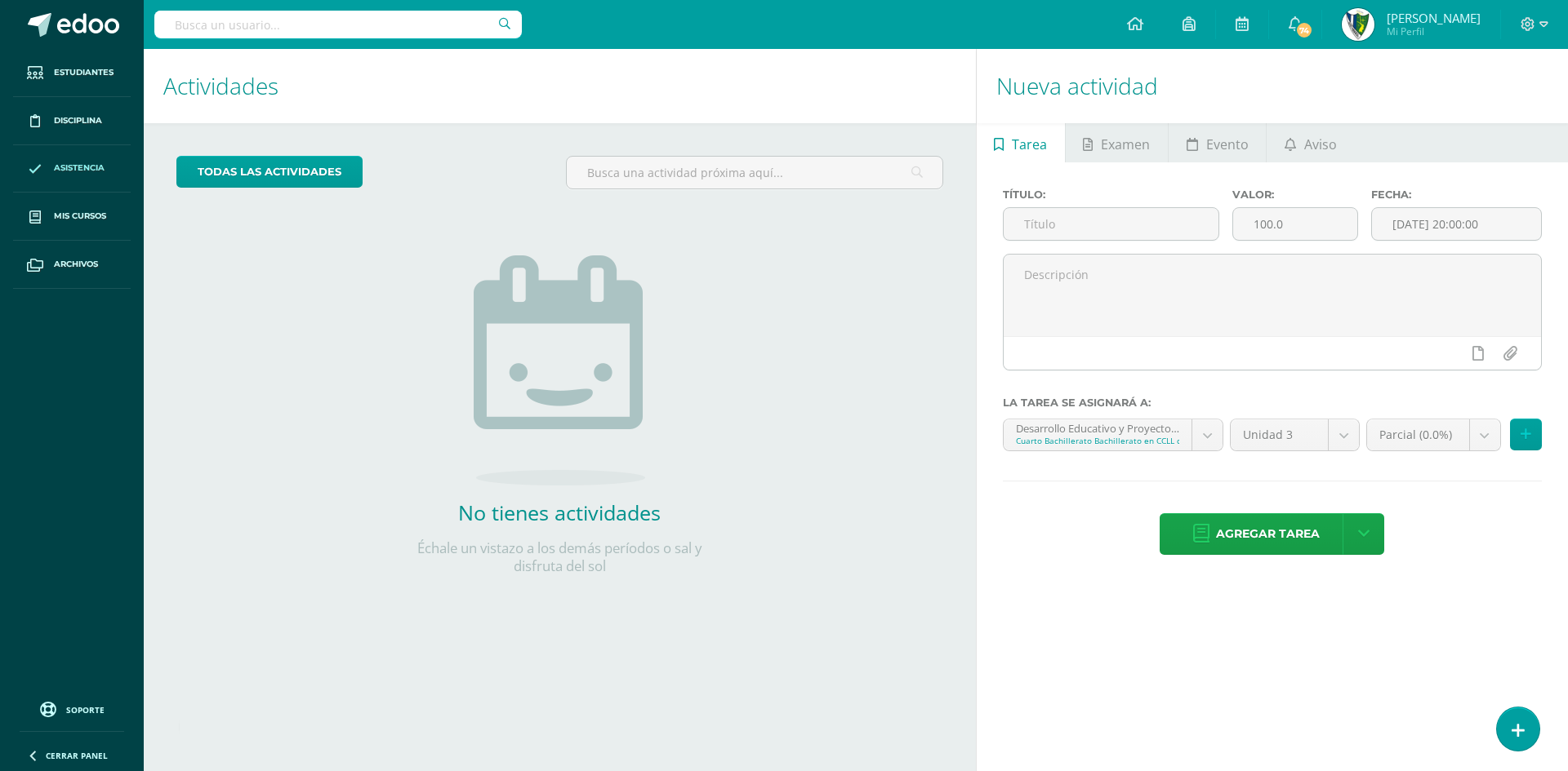
drag, startPoint x: 57, startPoint y: 167, endPoint x: 49, endPoint y: 173, distance: 10.0
click at [57, 167] on span "Asistencia" at bounding box center [79, 168] width 50 height 13
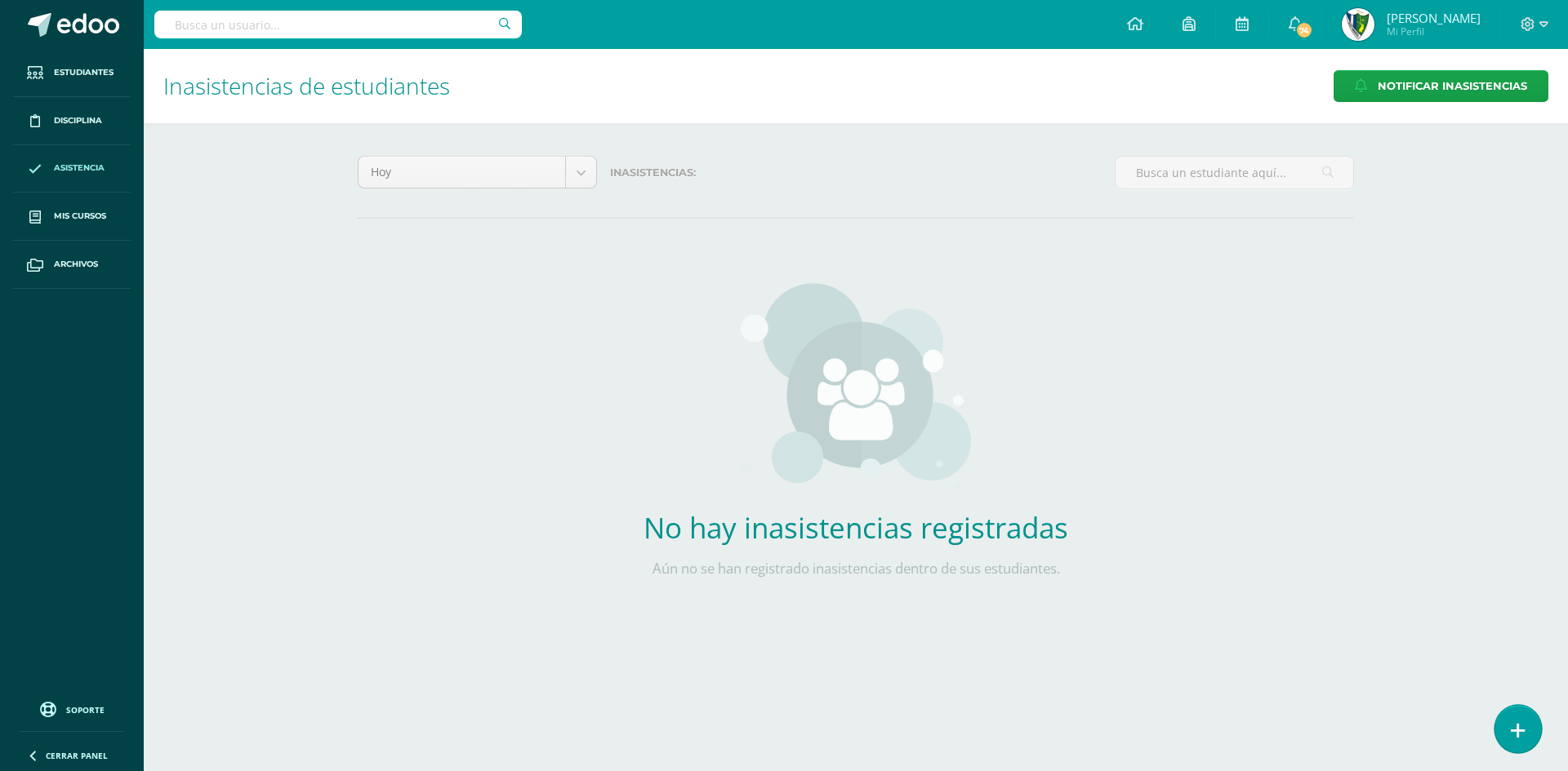
click at [1526, 727] on link at bounding box center [1517, 729] width 46 height 47
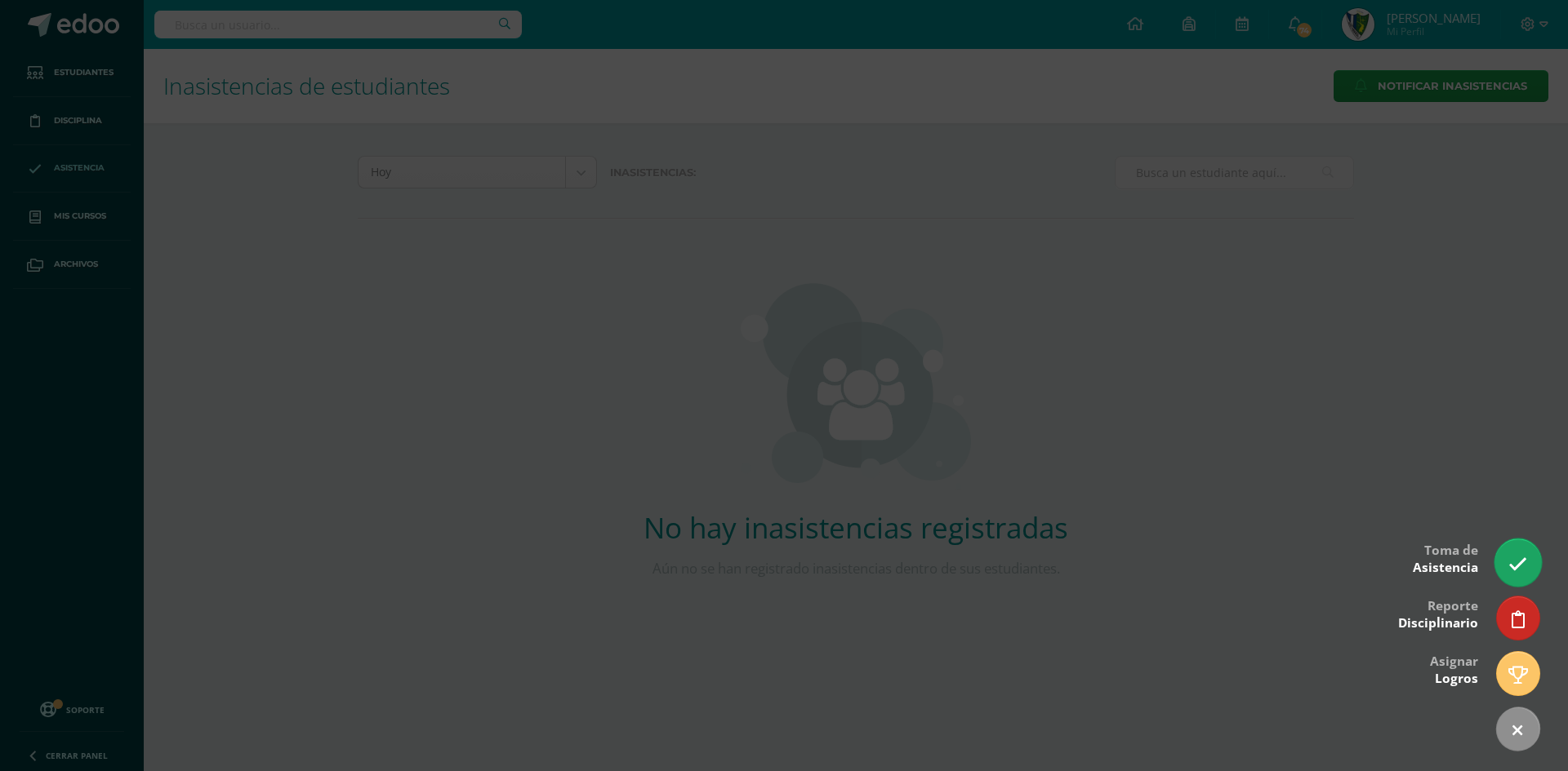
click at [1517, 559] on icon at bounding box center [1517, 564] width 19 height 19
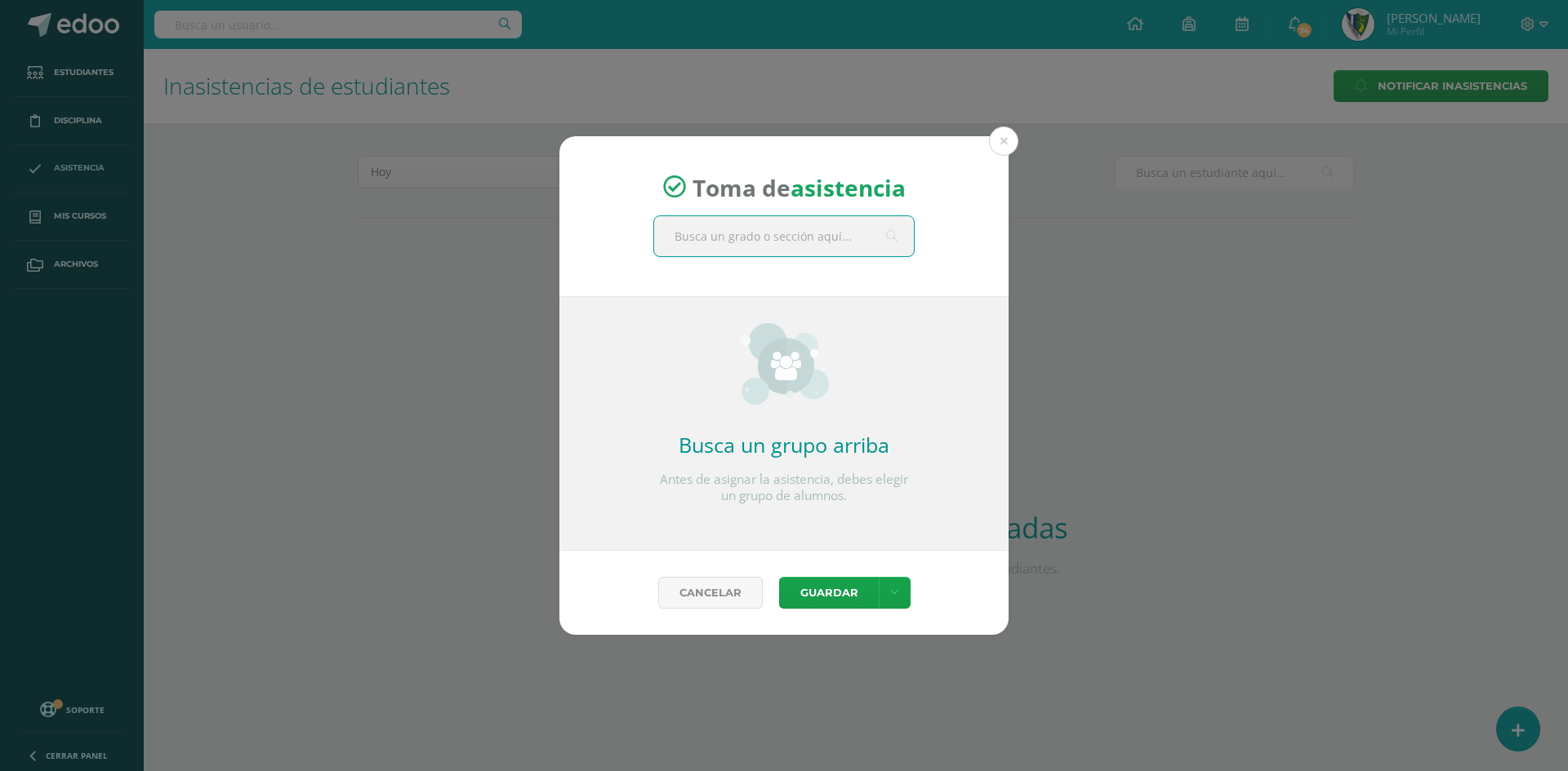
click at [734, 233] on input "text" at bounding box center [783, 236] width 260 height 40
type input "cuarto bachillerato dise"
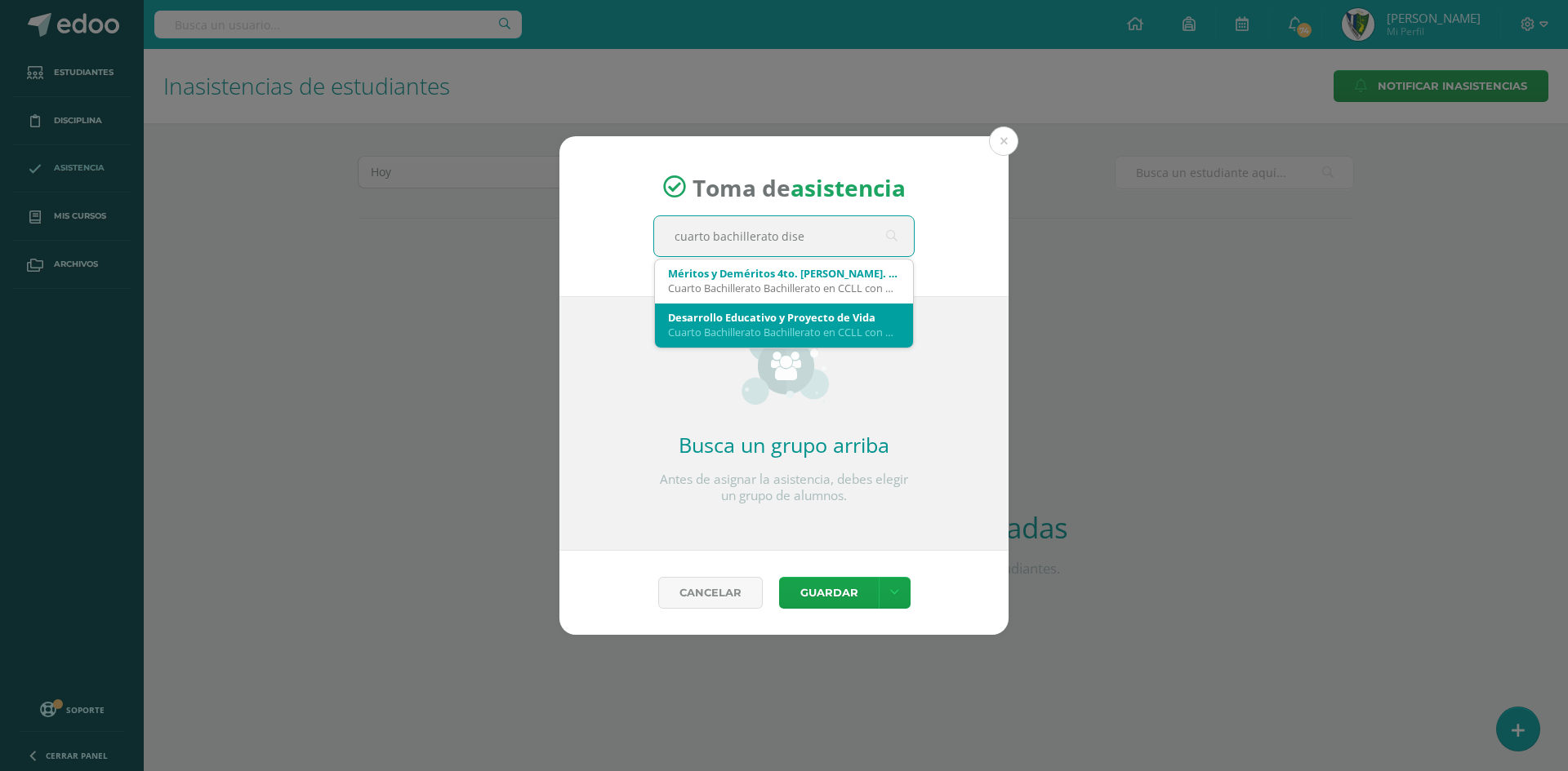
click at [757, 323] on div "Desarrollo Educativo y Proyecto de Vida" at bounding box center [783, 317] width 232 height 15
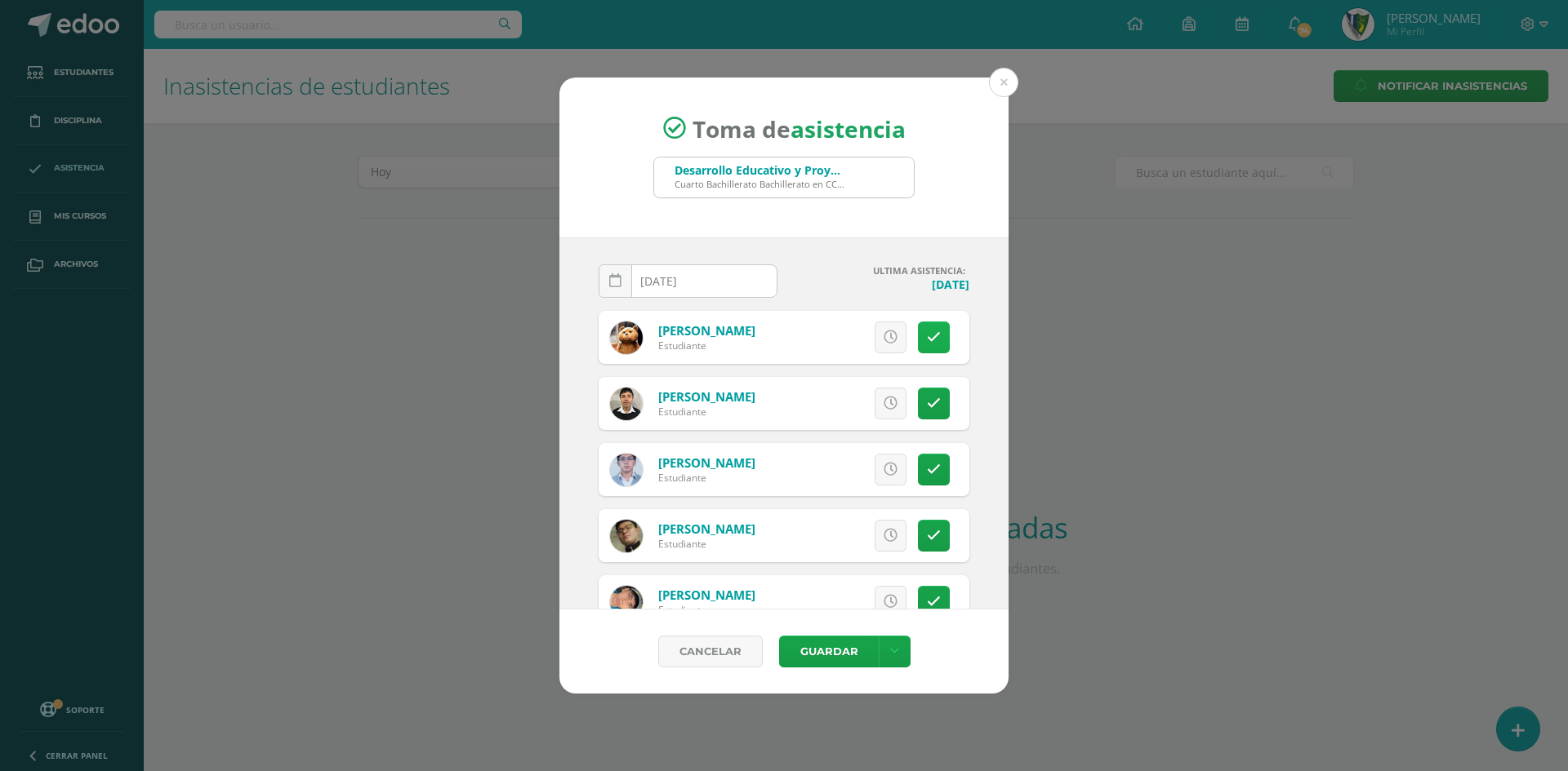
click at [927, 339] on icon at bounding box center [934, 338] width 14 height 14
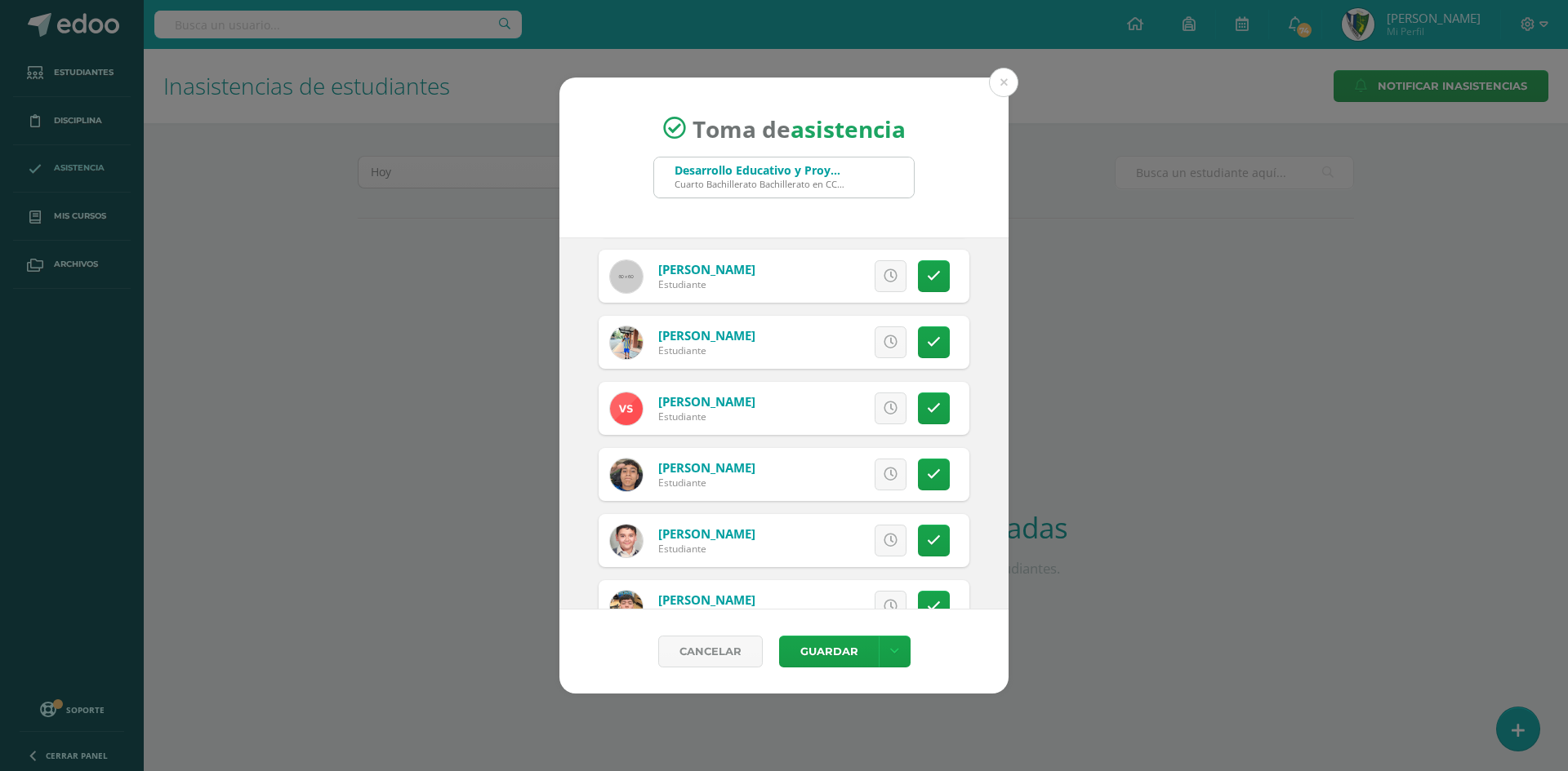
scroll to position [1765, 0]
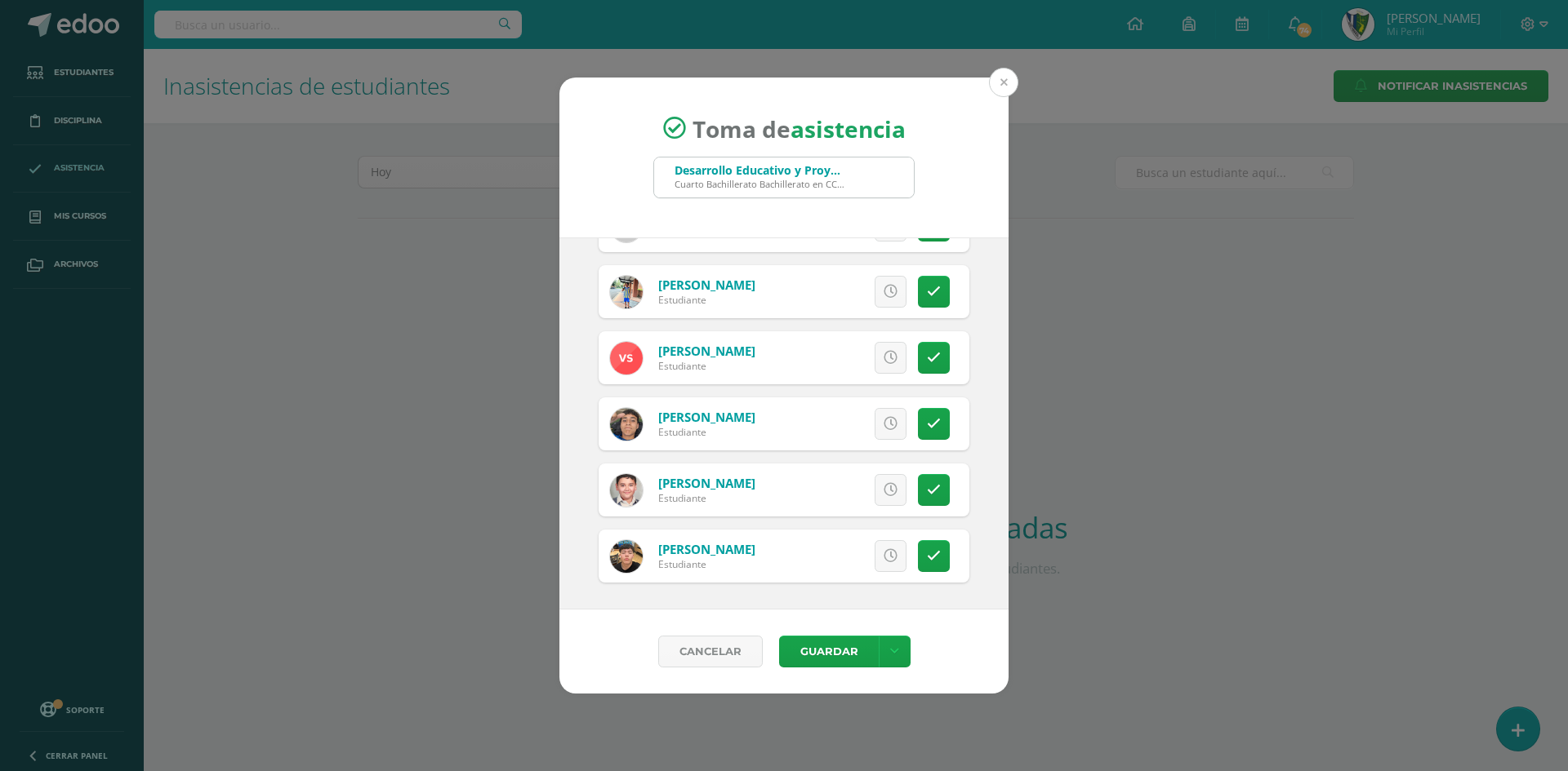
click at [1007, 82] on button at bounding box center [1003, 83] width 30 height 30
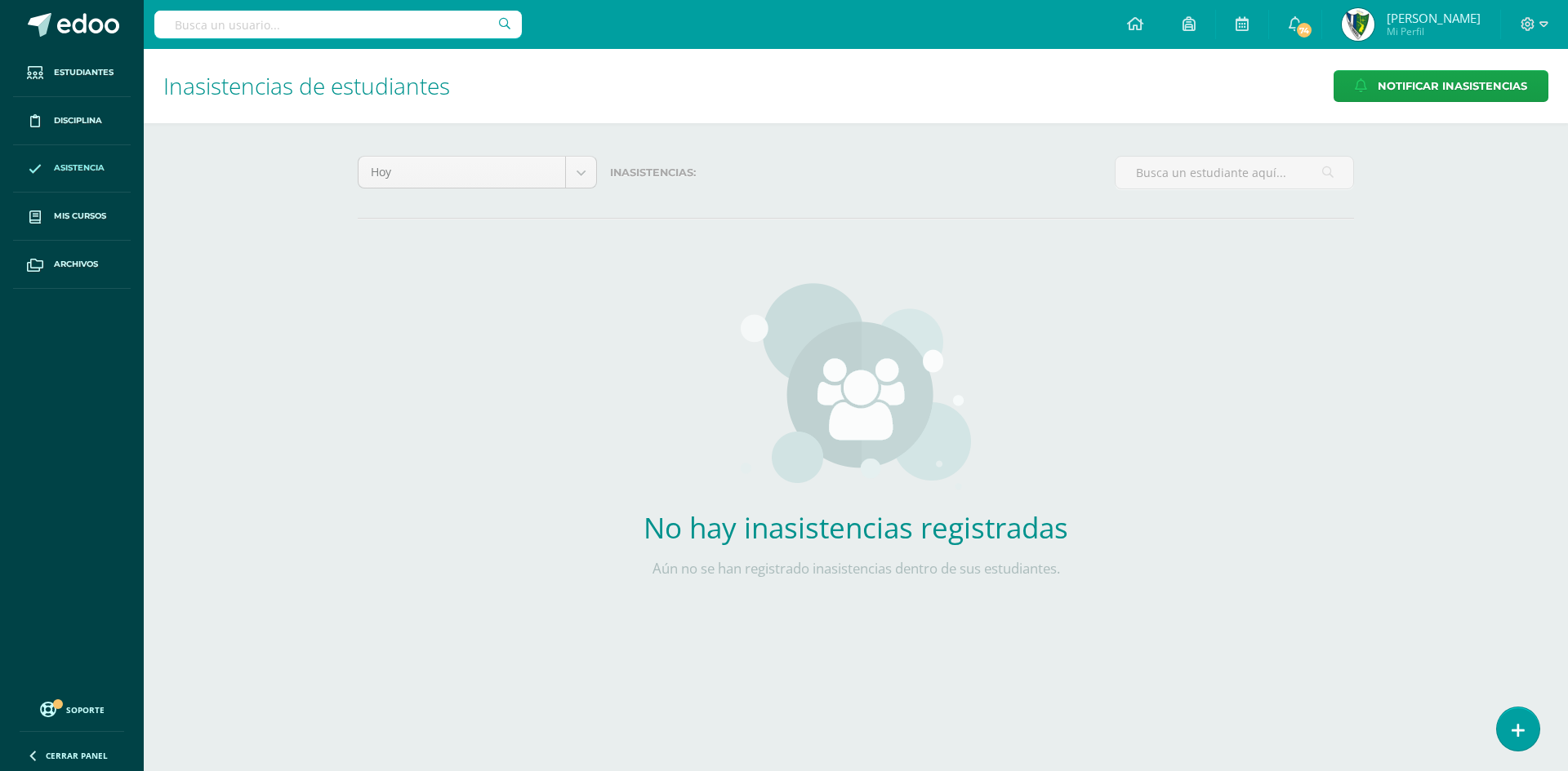
click at [68, 168] on span "Asistencia" at bounding box center [79, 168] width 50 height 13
click at [1515, 728] on icon at bounding box center [1518, 731] width 15 height 19
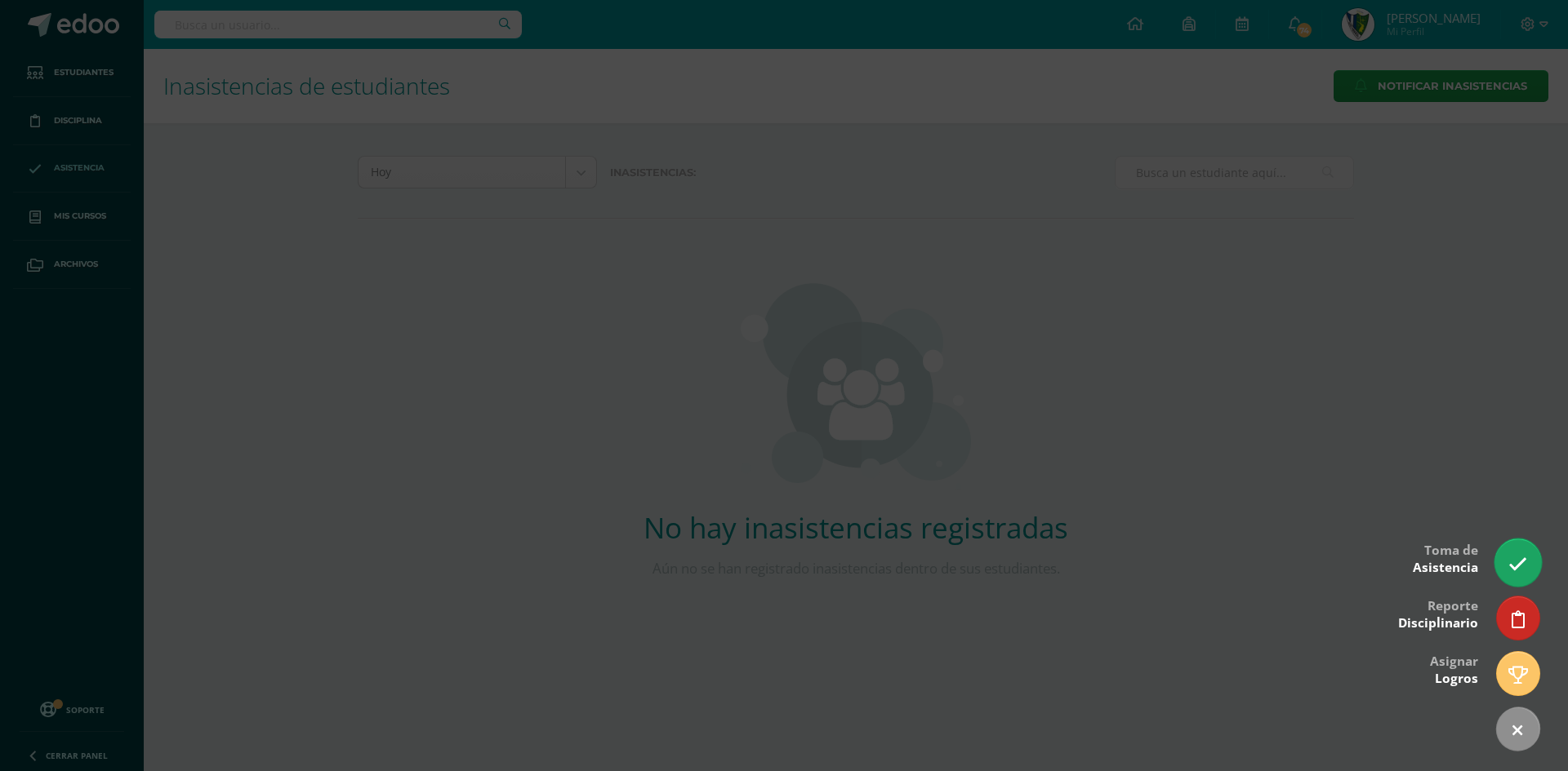
click at [1517, 559] on icon at bounding box center [1517, 564] width 19 height 19
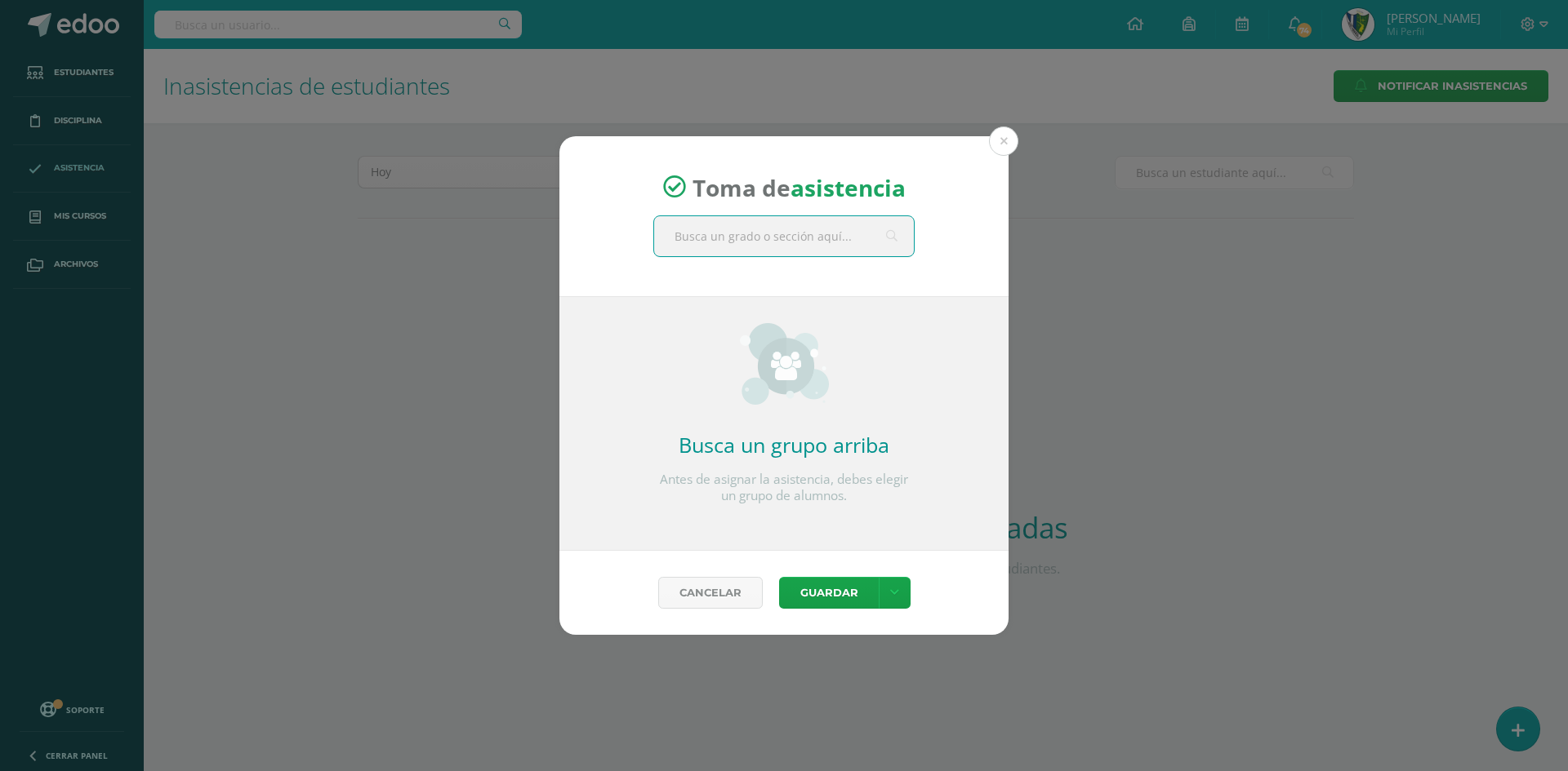
click at [73, 158] on div "Toma de asistencia Busca un grupo arriba Antes de asignar la asistencia, debes …" at bounding box center [784, 386] width 1555 height 500
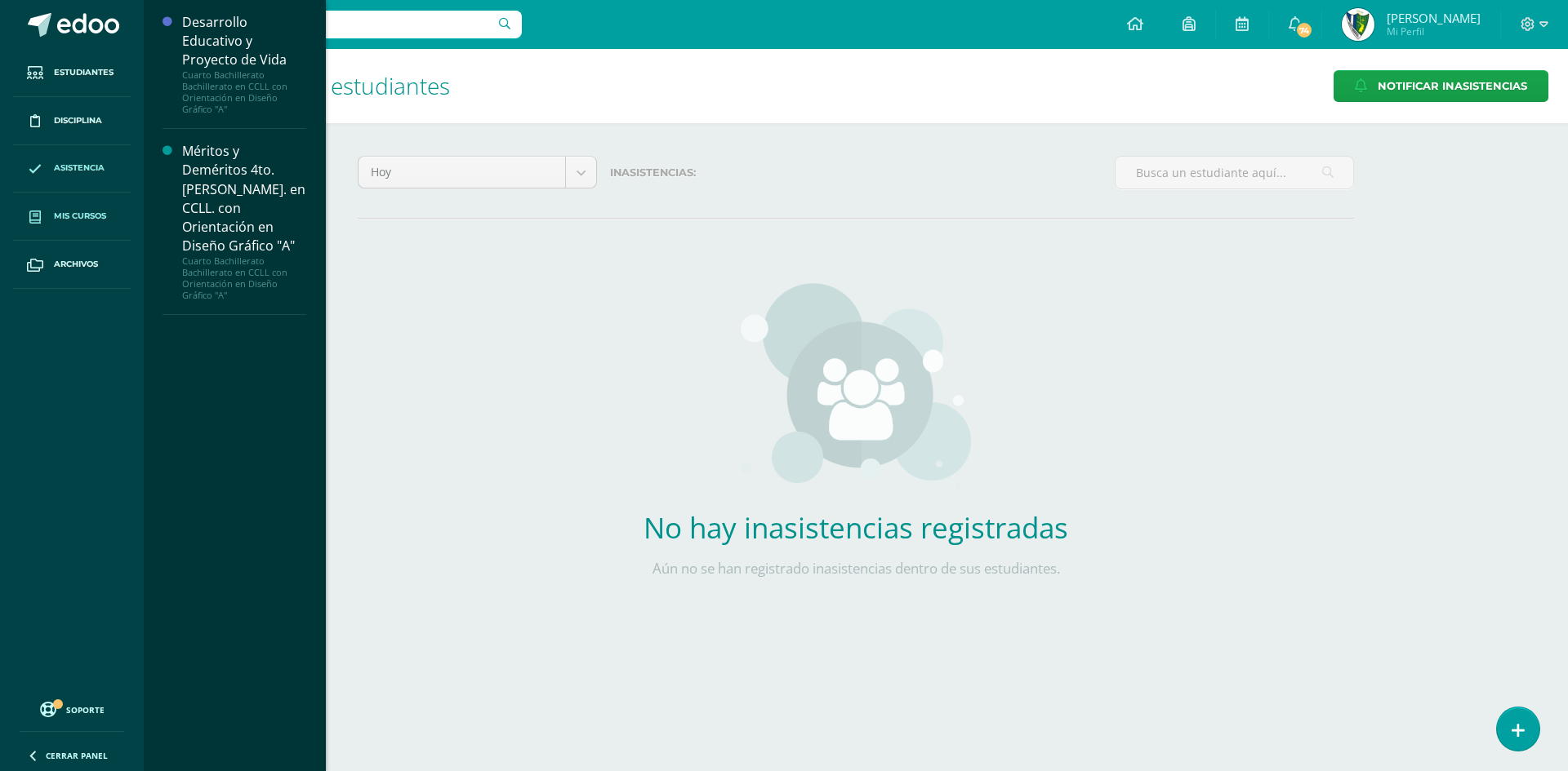
click at [78, 219] on span "Mis cursos" at bounding box center [80, 216] width 52 height 13
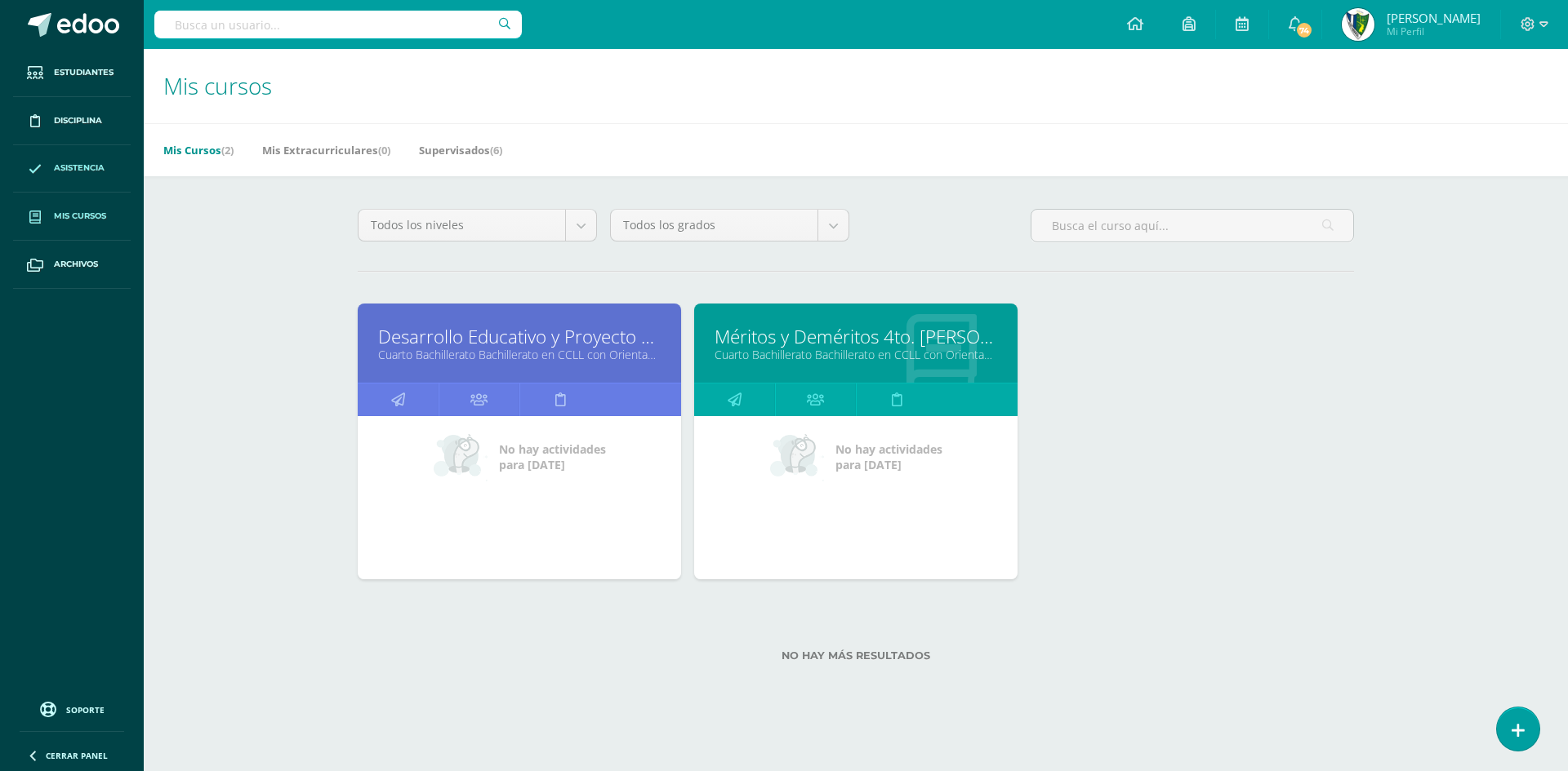
click at [54, 166] on span "Asistencia" at bounding box center [79, 168] width 50 height 13
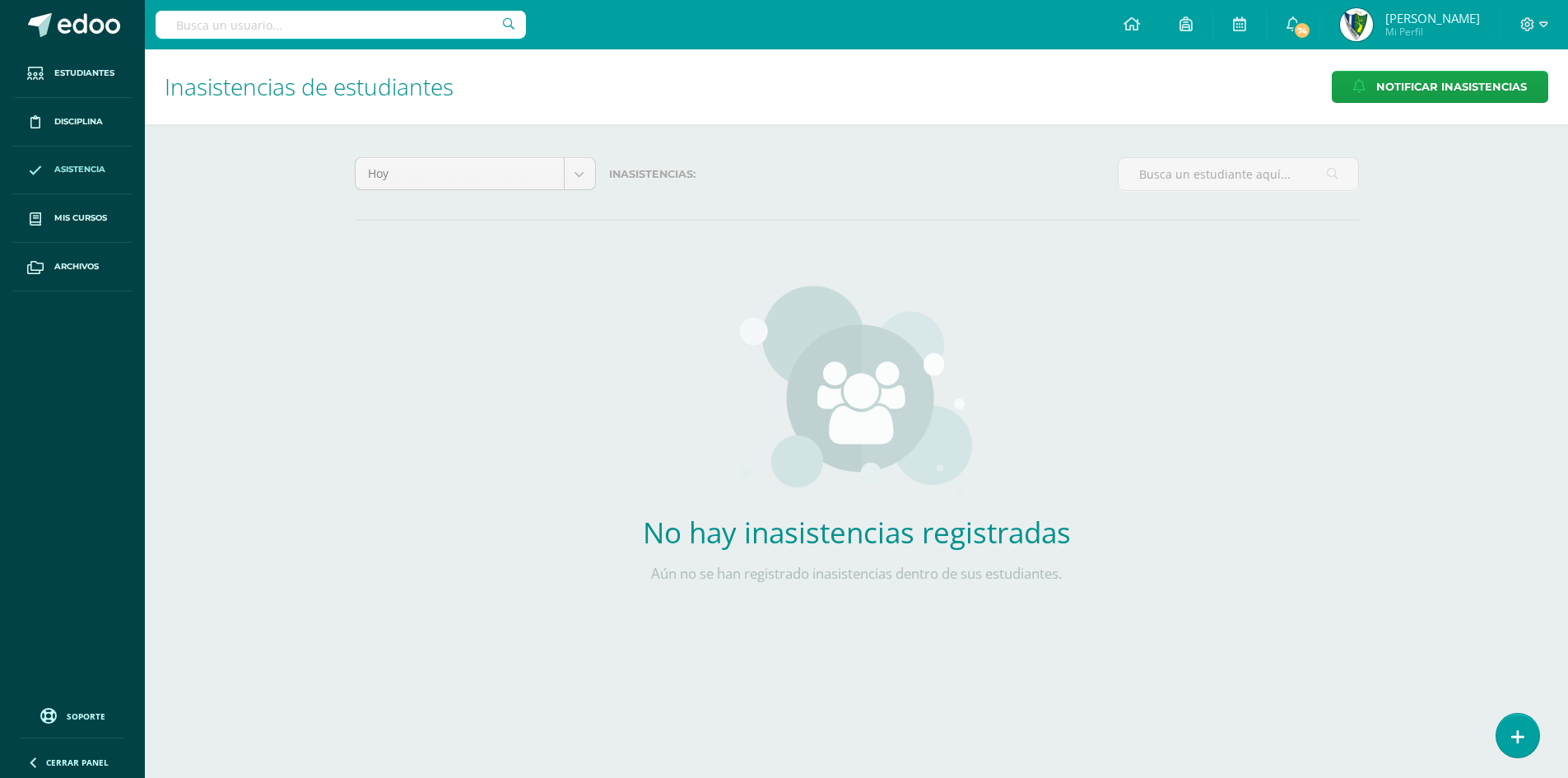
click at [55, 167] on span "Asistencia" at bounding box center [80, 169] width 51 height 13
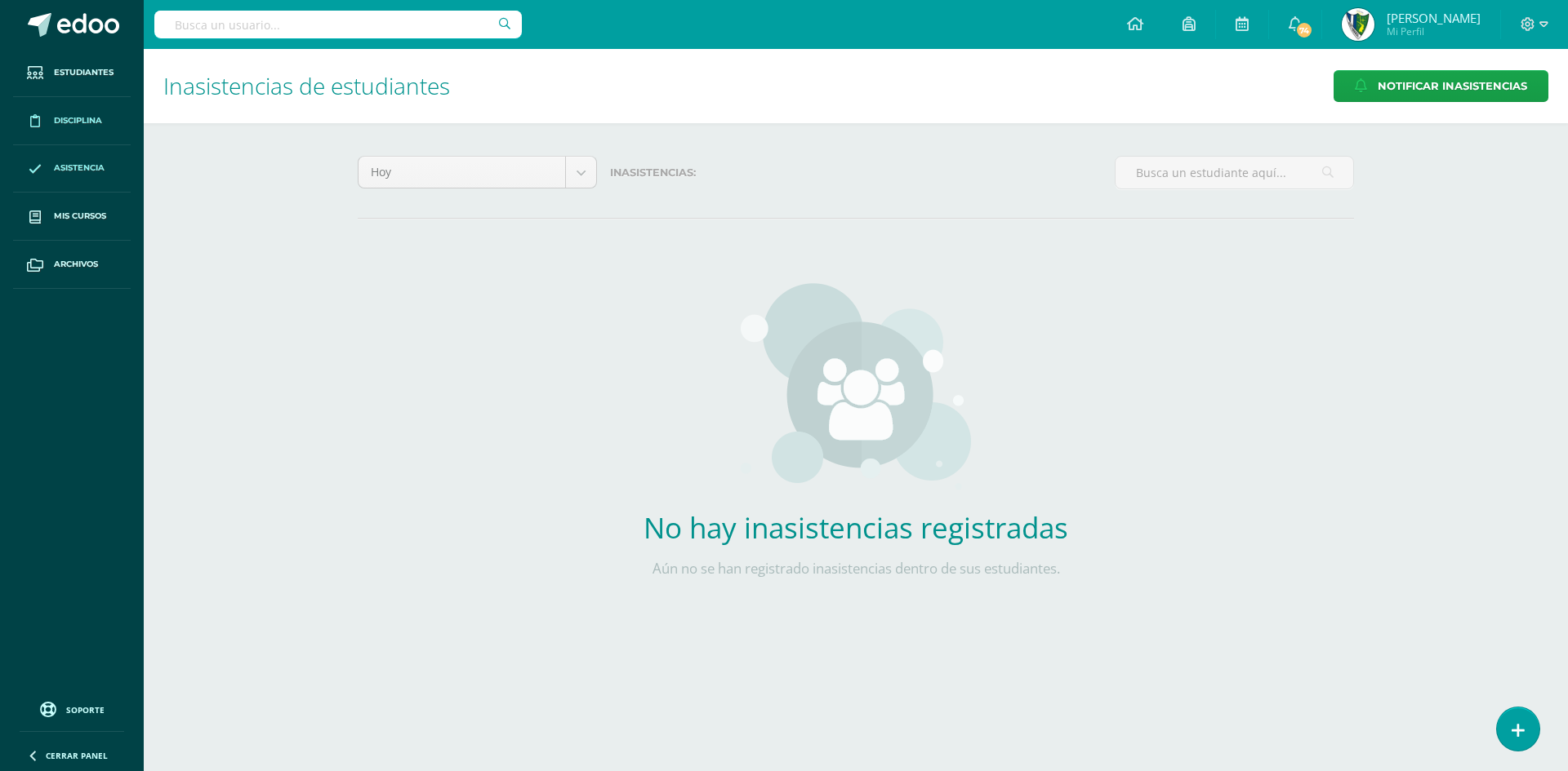
click at [65, 129] on link "Disciplina" at bounding box center [71, 120] width 118 height 48
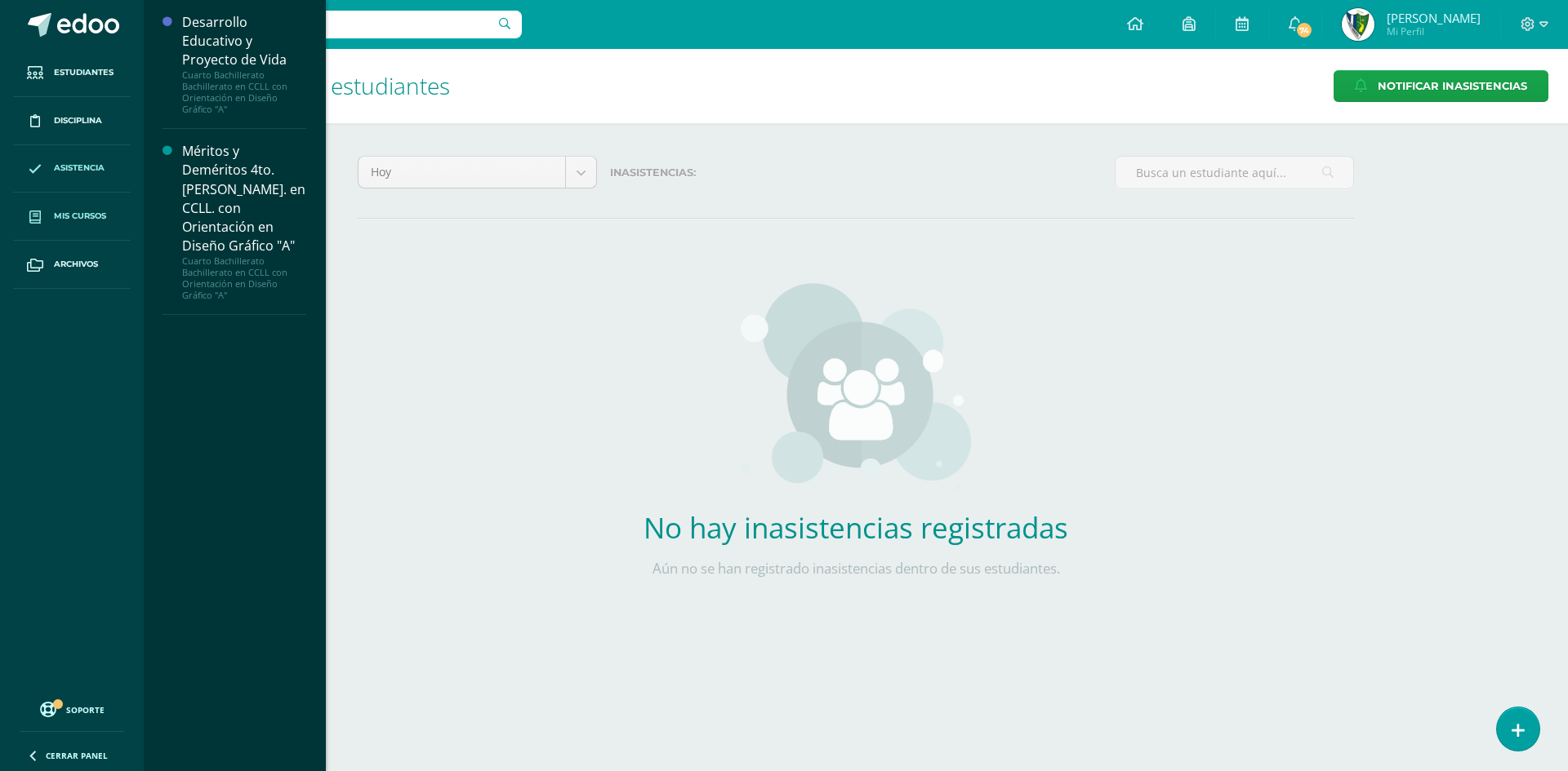
click at [80, 226] on link "Mis cursos" at bounding box center [71, 216] width 118 height 48
click at [83, 219] on span "Mis cursos" at bounding box center [80, 216] width 52 height 13
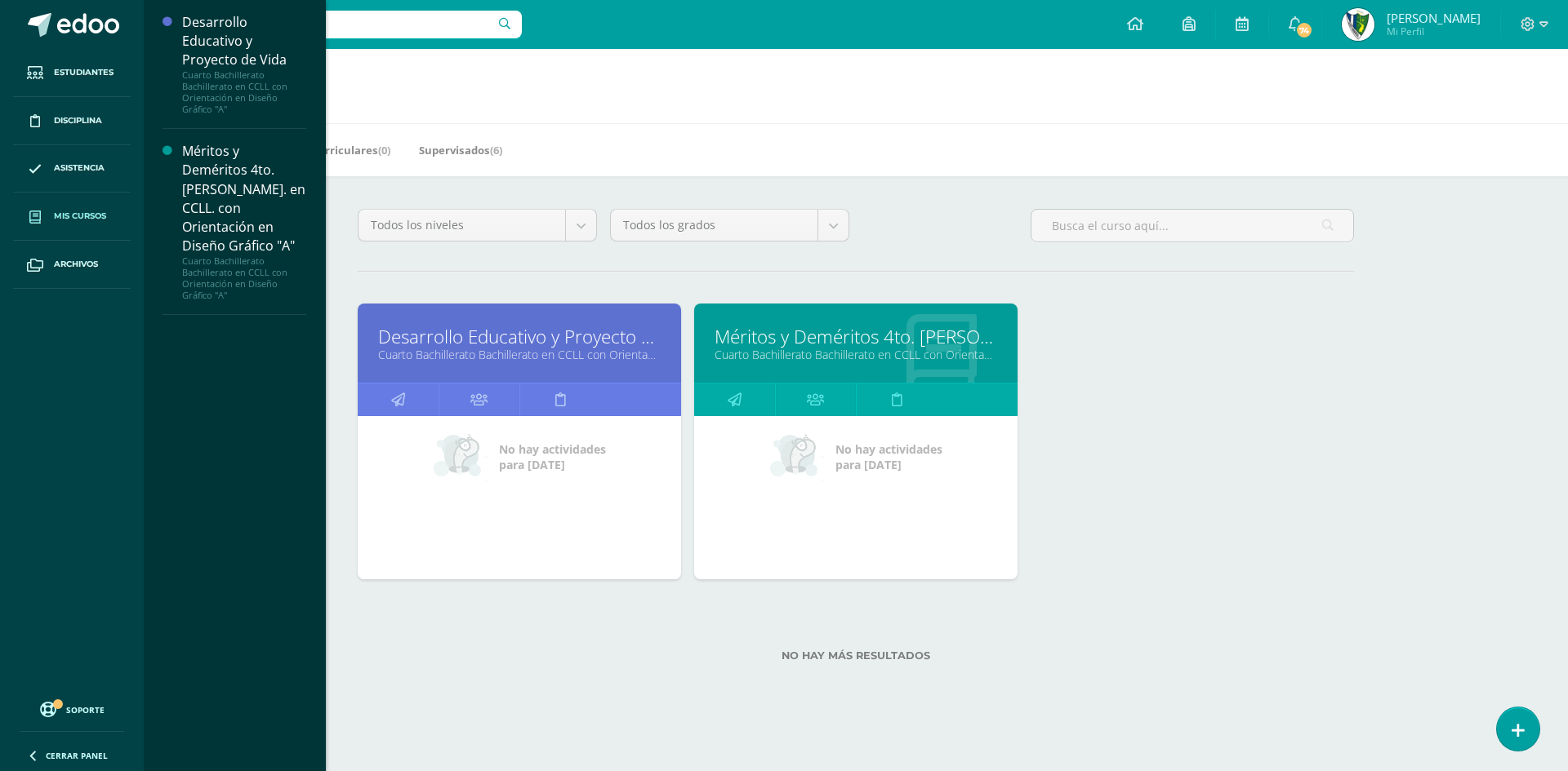
click at [508, 347] on link "Cuarto Bachillerato Bachillerato en CCLL con Orientación en Diseño Gráfico "A"" at bounding box center [519, 354] width 282 height 16
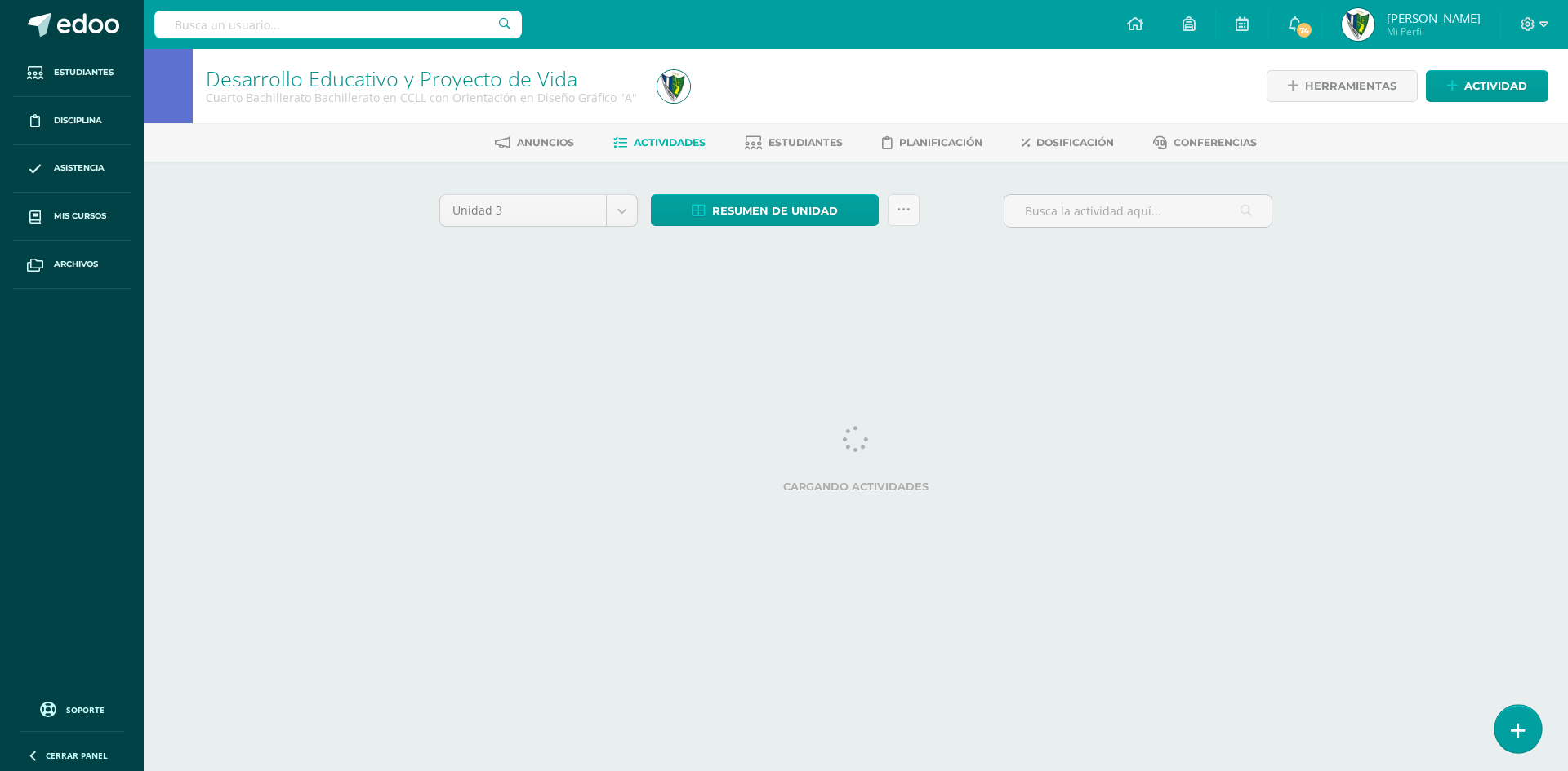
click at [1517, 728] on icon at bounding box center [1518, 731] width 15 height 19
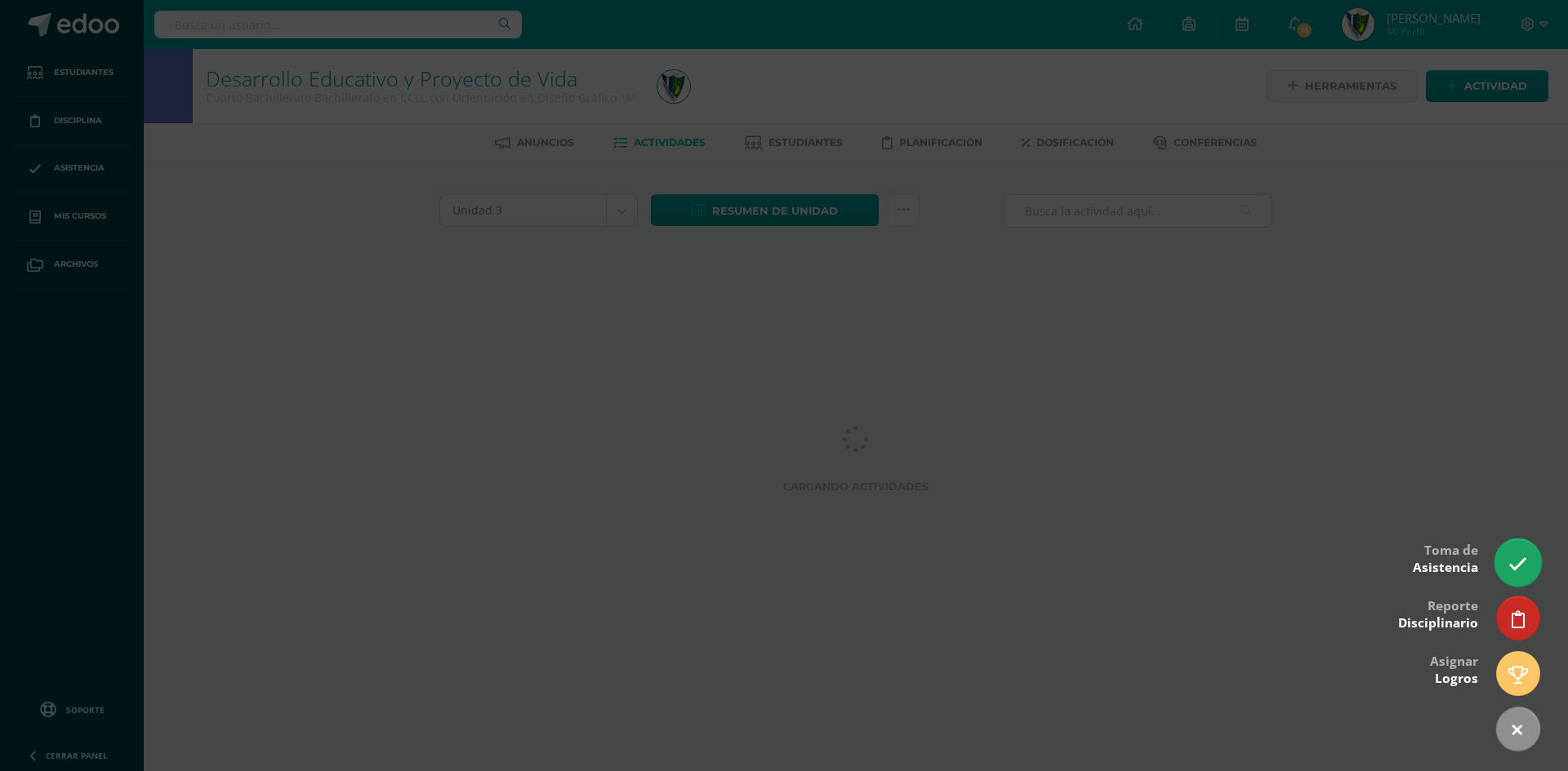
click at [1518, 559] on icon at bounding box center [1517, 564] width 19 height 19
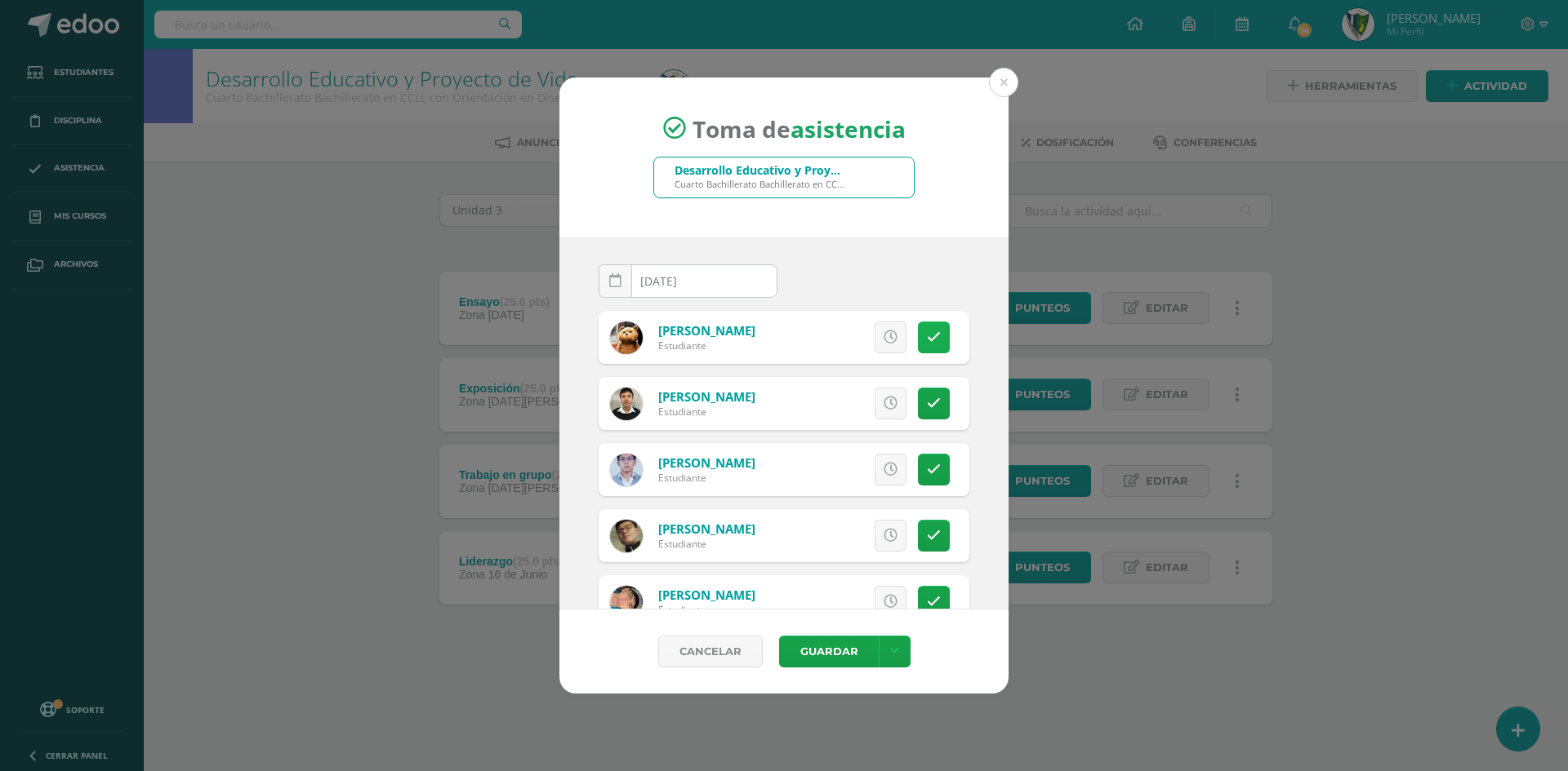
click at [927, 341] on icon at bounding box center [934, 338] width 14 height 14
click at [837, 657] on button "Guardar" at bounding box center [828, 652] width 100 height 32
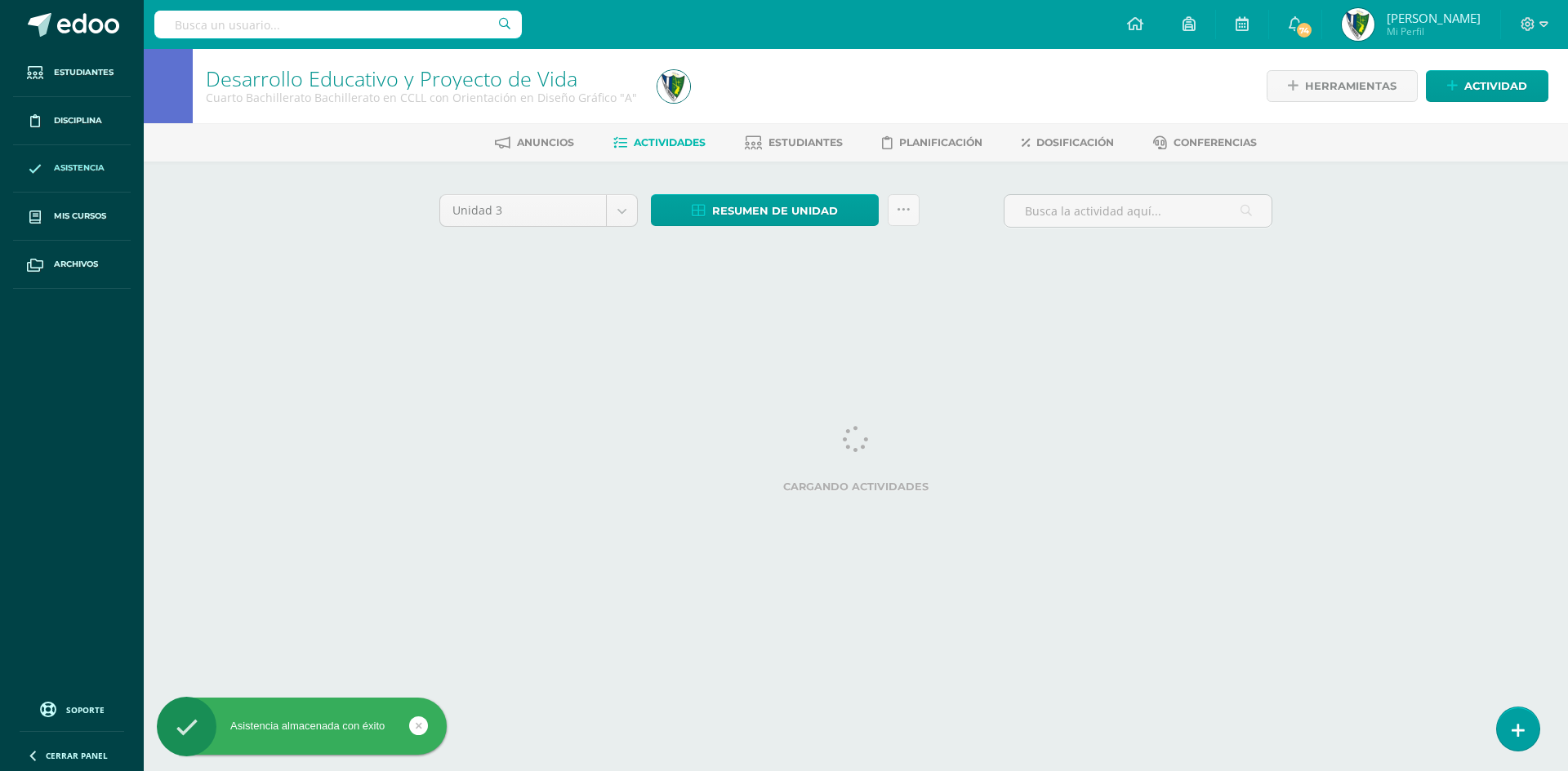
click at [67, 165] on span "Asistencia" at bounding box center [79, 168] width 50 height 13
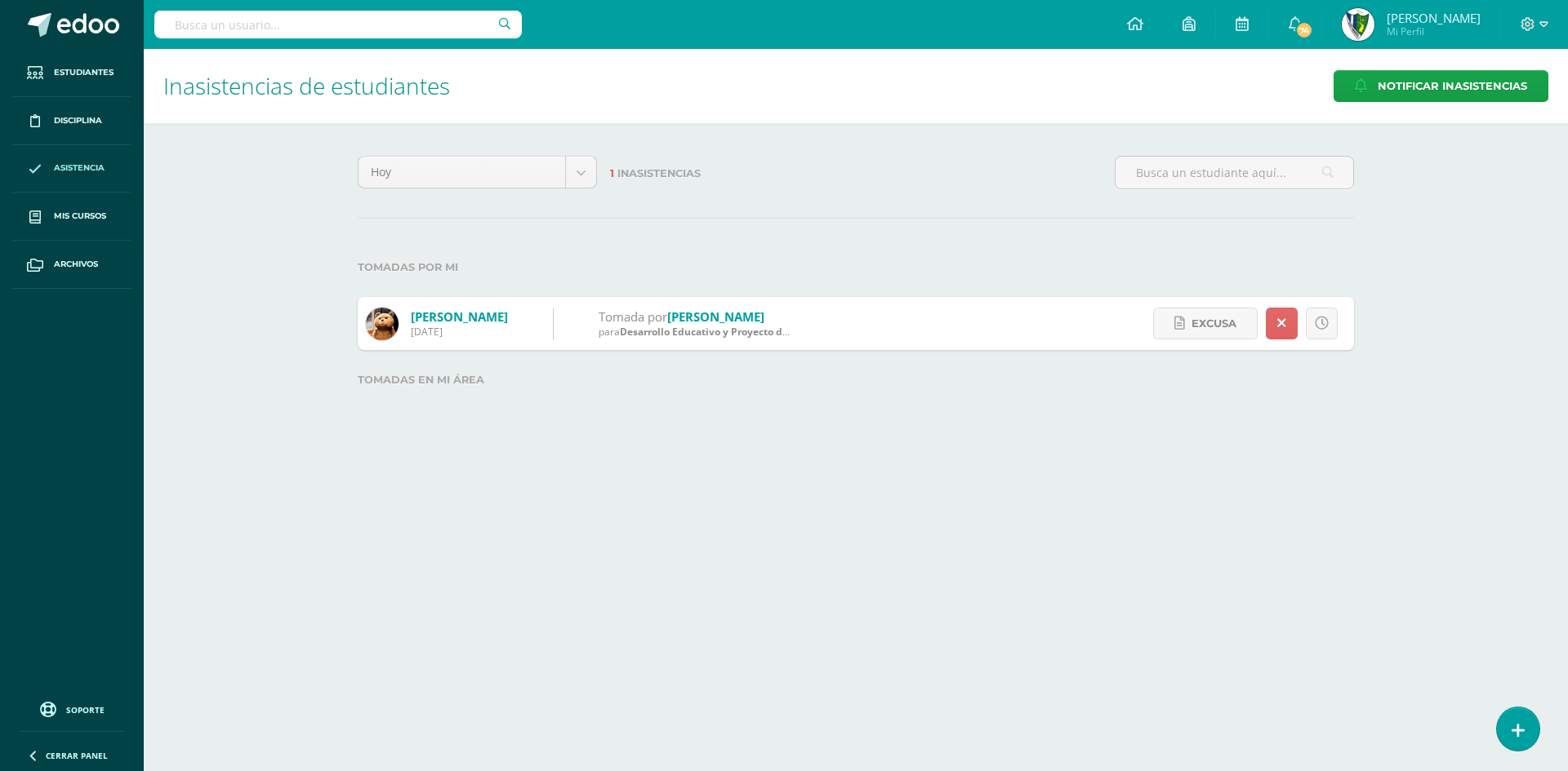
click at [624, 442] on html "Estudiantes Disciplina Asistencia Mis cursos Archivos Soporte Centro de ayuda Ú…" at bounding box center [784, 221] width 1568 height 442
click at [1542, 25] on icon at bounding box center [1543, 24] width 9 height 15
click at [1482, 120] on link "Cerrar sesión" at bounding box center [1483, 112] width 129 height 24
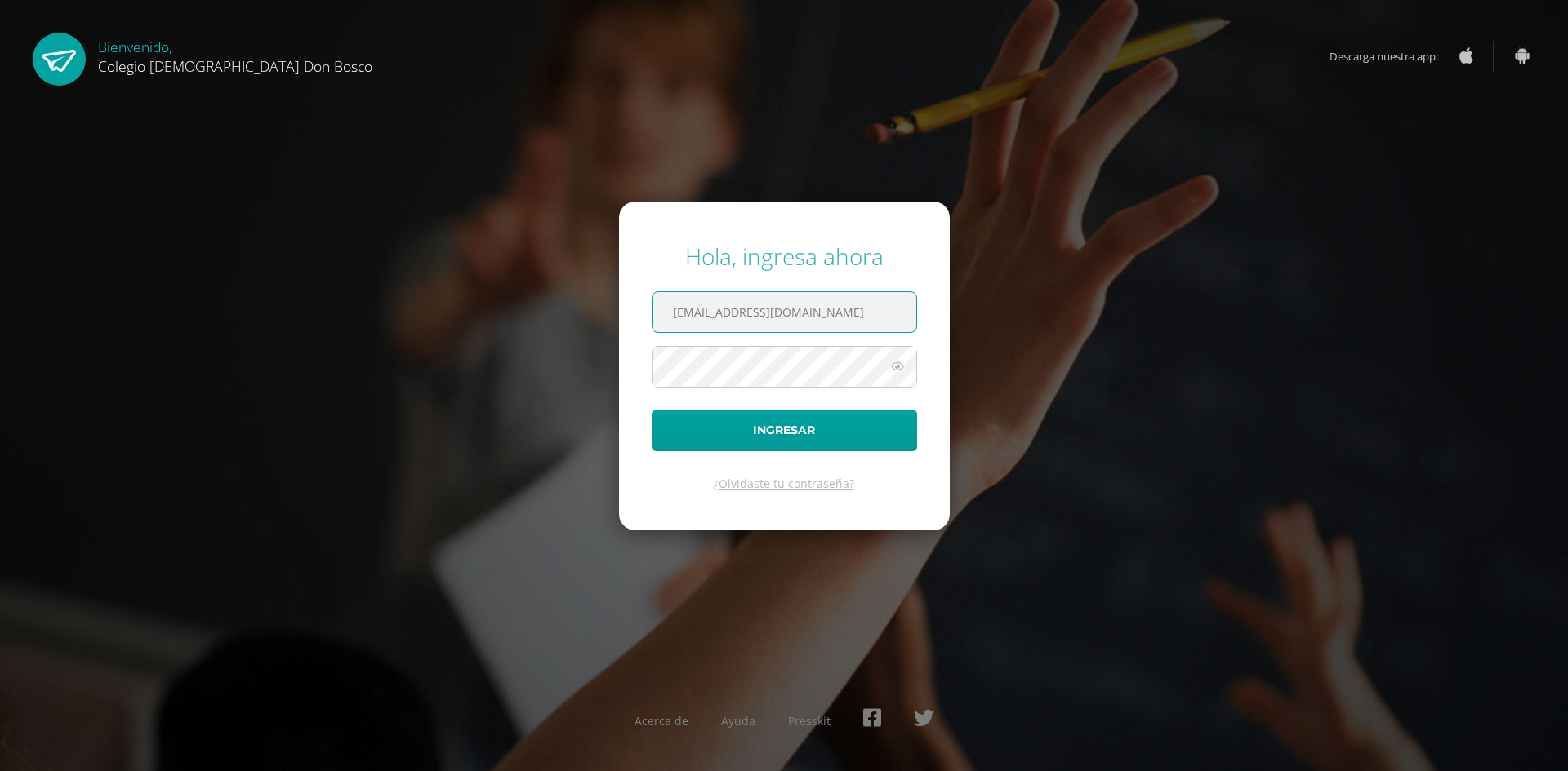
type input "[EMAIL_ADDRESS][DOMAIN_NAME]"
click at [652, 410] on button "Ingresar" at bounding box center [784, 430] width 266 height 41
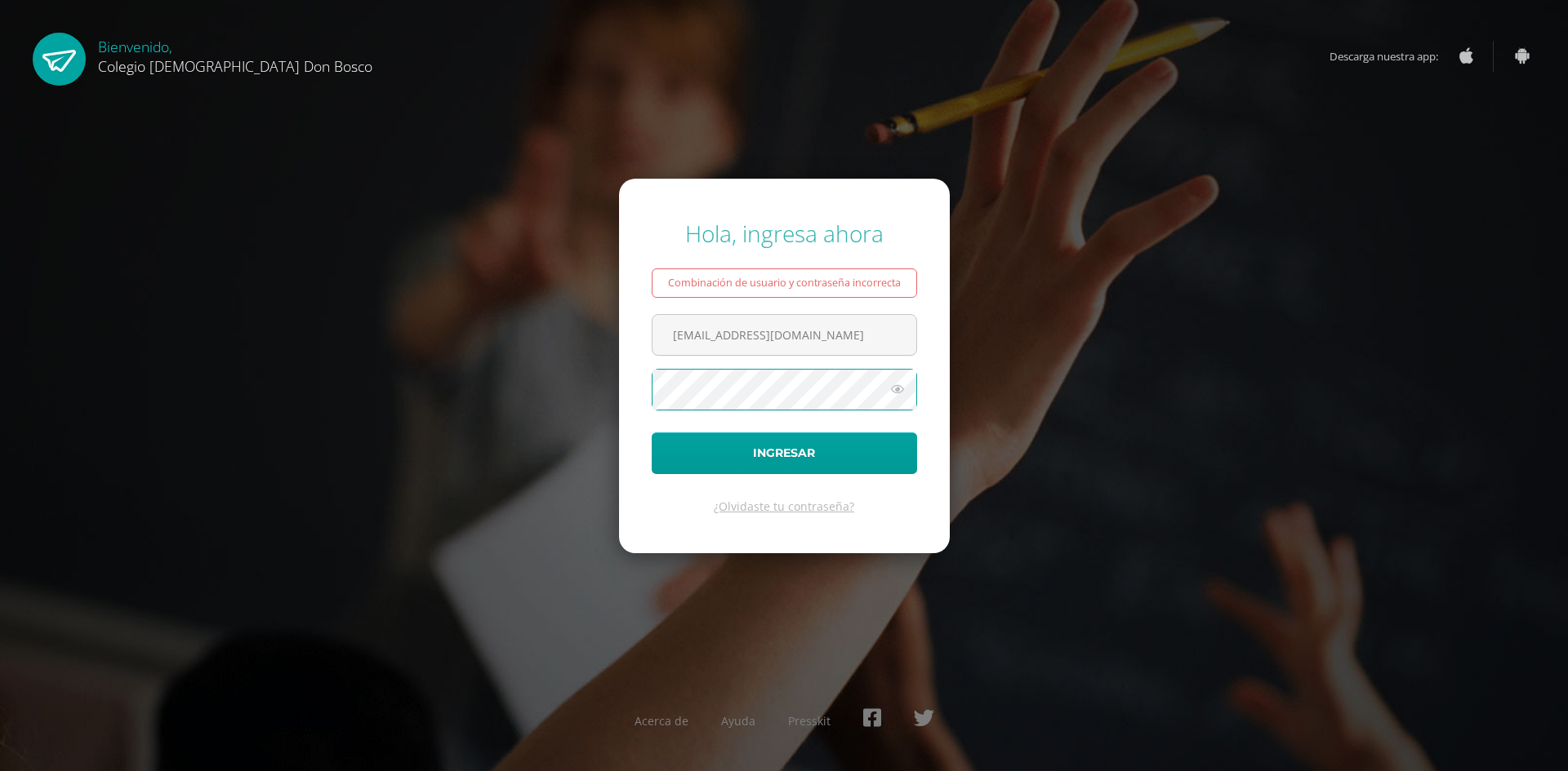
click at [652, 432] on button "Ingresar" at bounding box center [784, 453] width 266 height 41
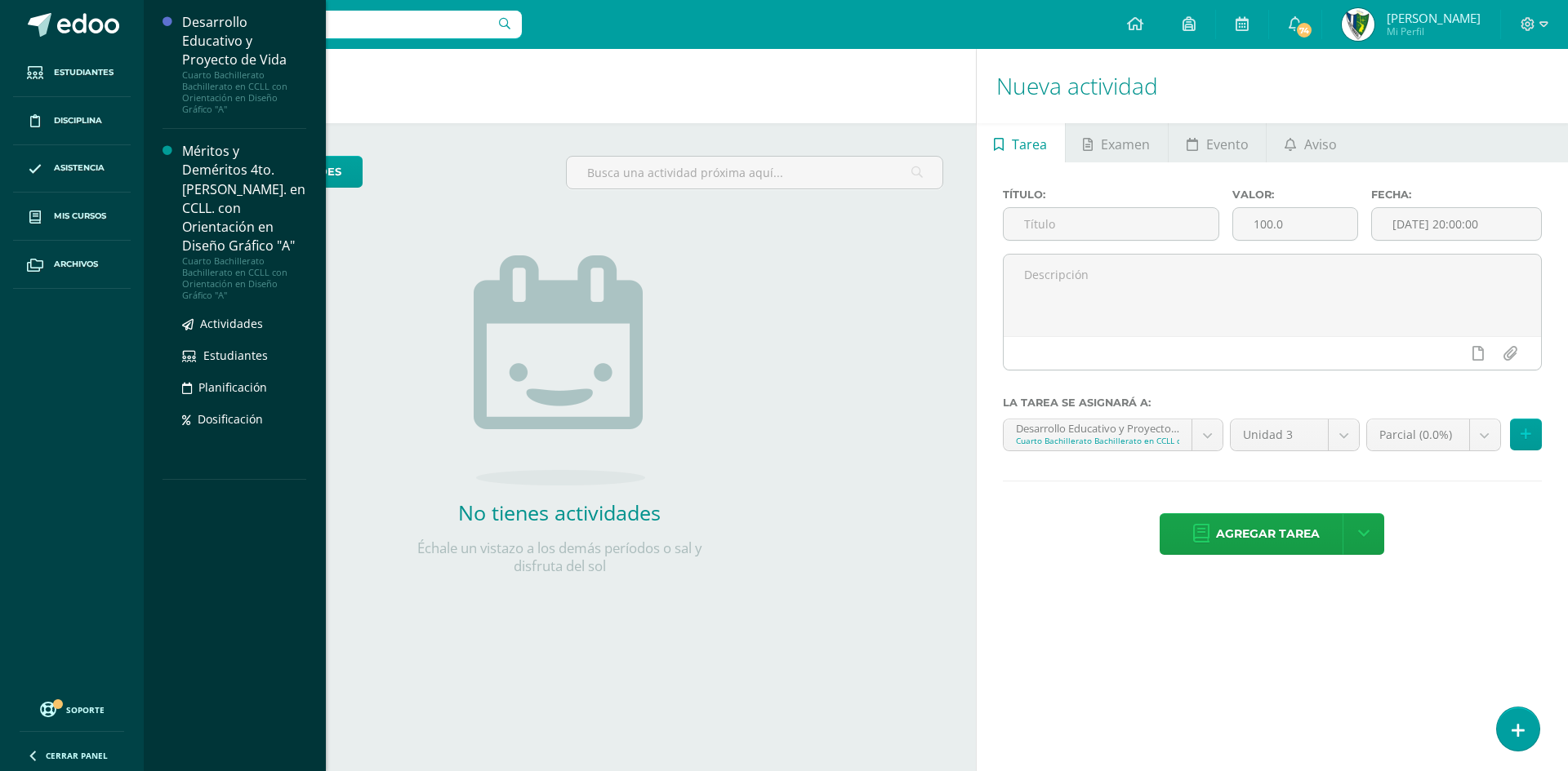
click at [202, 210] on div "Méritos y Deméritos 4to. [PERSON_NAME]. en CCLL. con Orientación en Diseño Gráf…" at bounding box center [244, 198] width 124 height 114
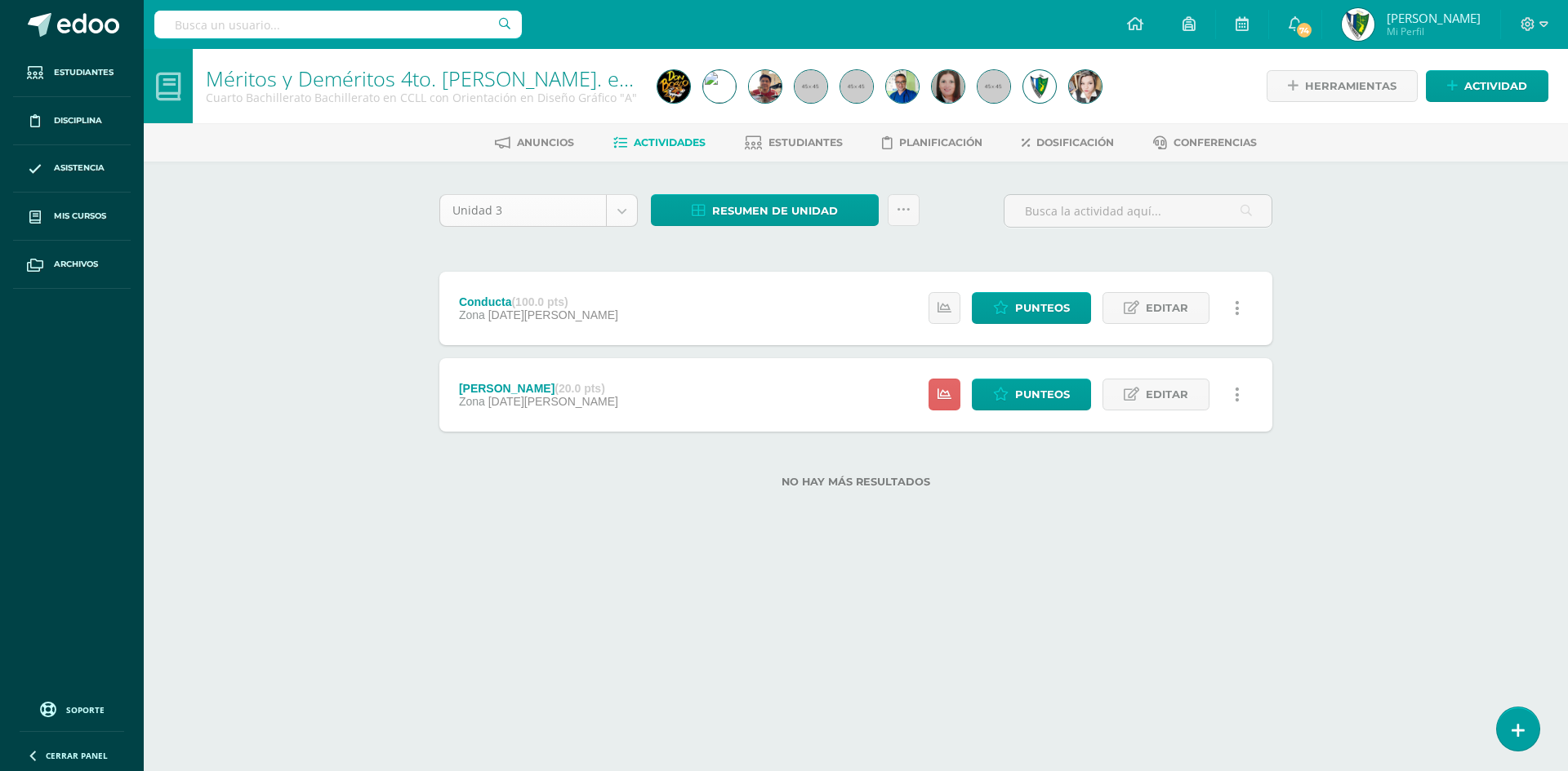
click at [628, 212] on body "Estudiantes Disciplina Asistencia Mis cursos Archivos Soporte Centro de ayuda Ú…" at bounding box center [784, 270] width 1568 height 540
click at [567, 540] on html "Estudiantes Disciplina Asistencia Mis cursos Archivos Soporte Centro de ayuda Ú…" at bounding box center [784, 270] width 1568 height 540
click at [810, 136] on link "Estudiantes" at bounding box center [793, 142] width 98 height 26
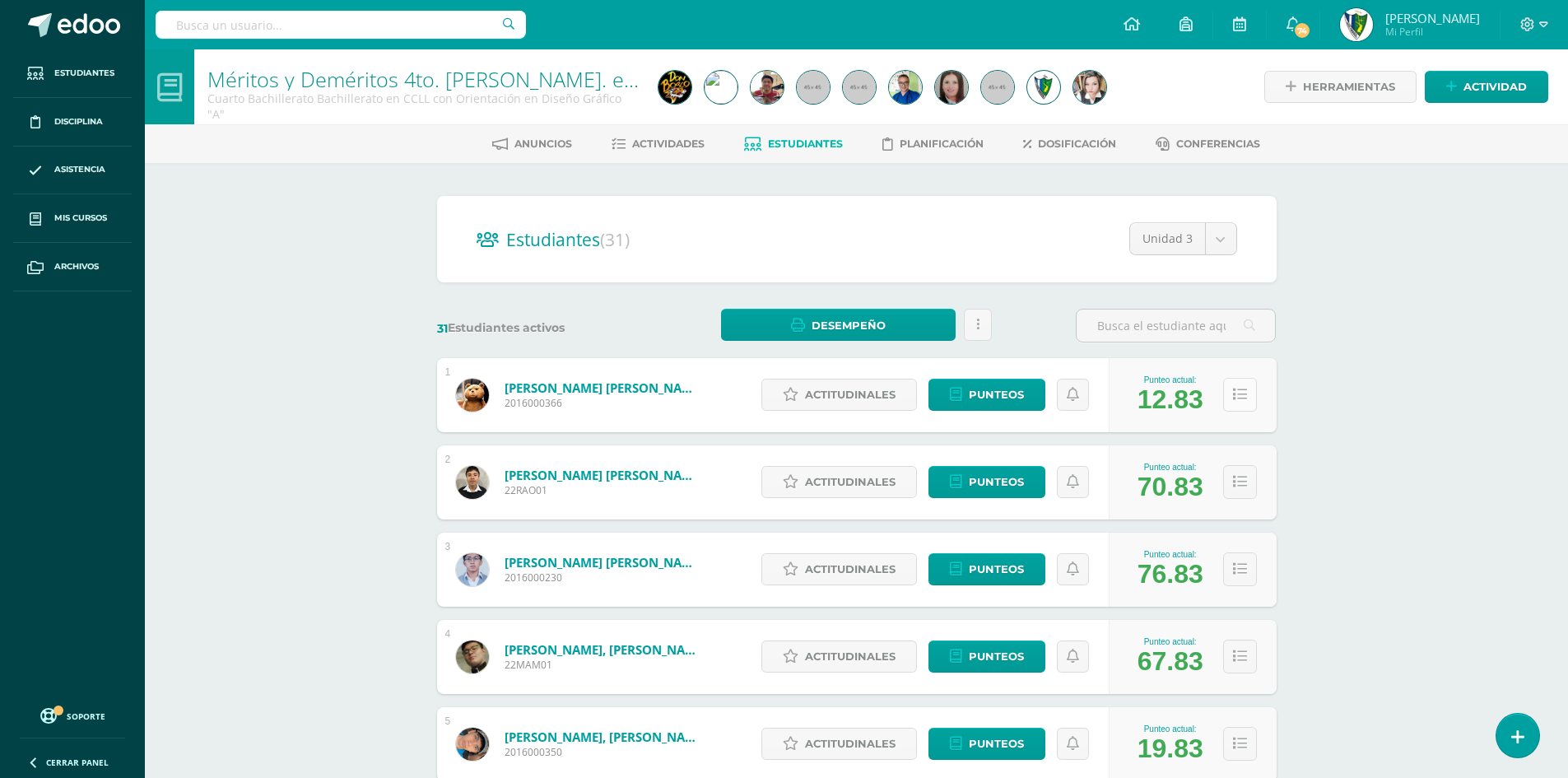
click at [1241, 399] on icon at bounding box center [1240, 394] width 14 height 14
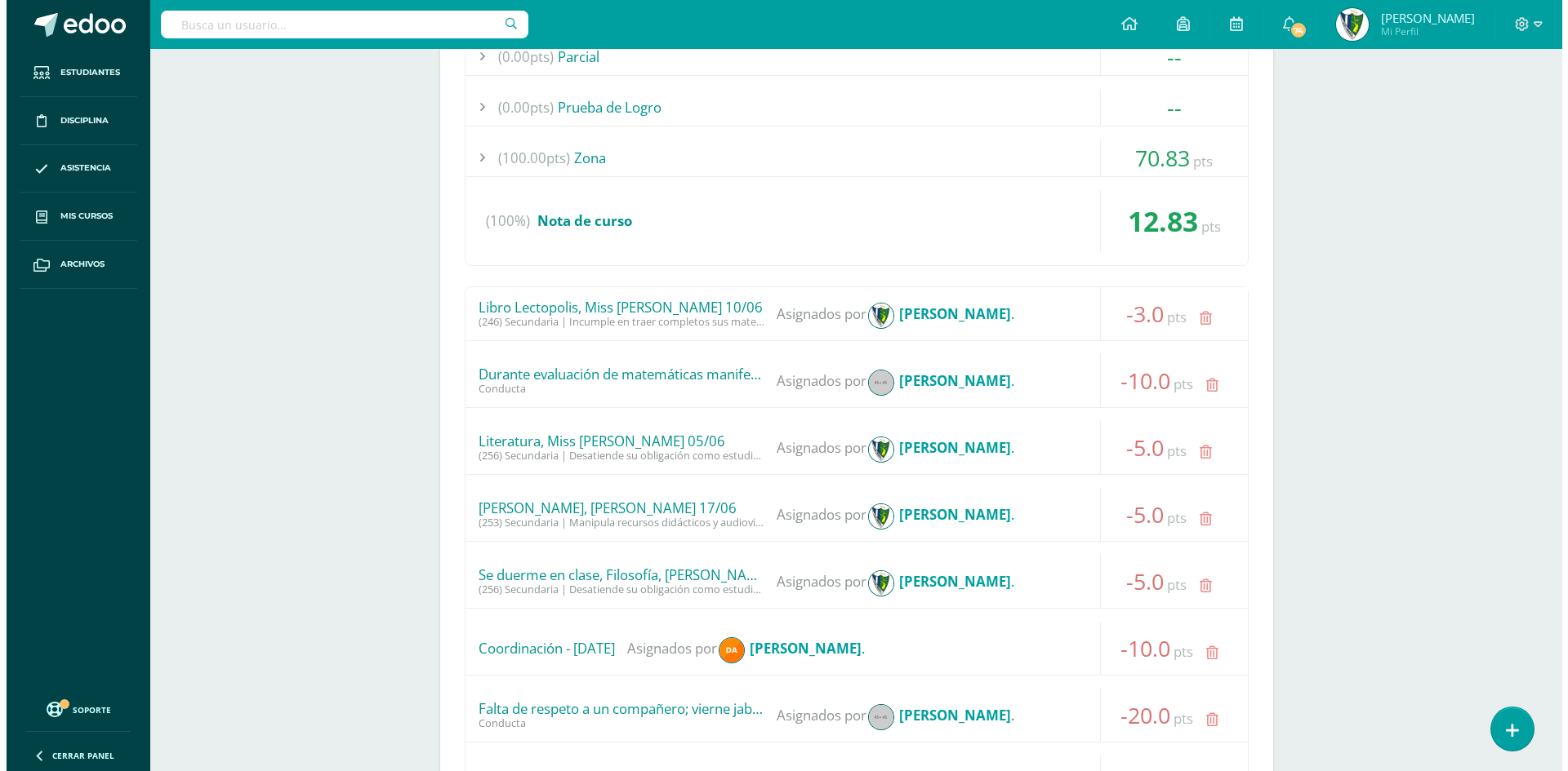
scroll to position [816, 0]
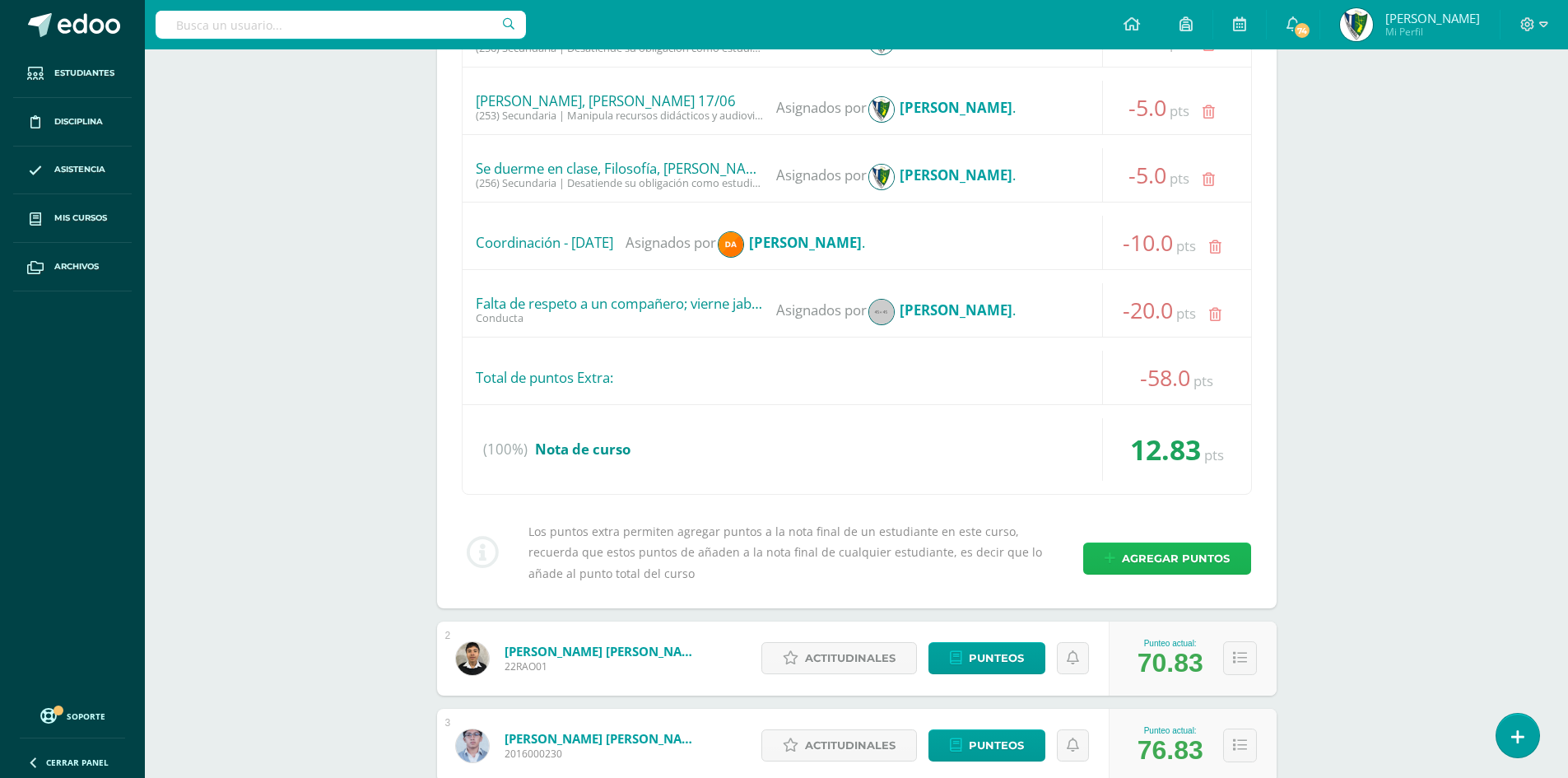
click at [1152, 559] on span "Agregar puntos" at bounding box center [1176, 559] width 108 height 31
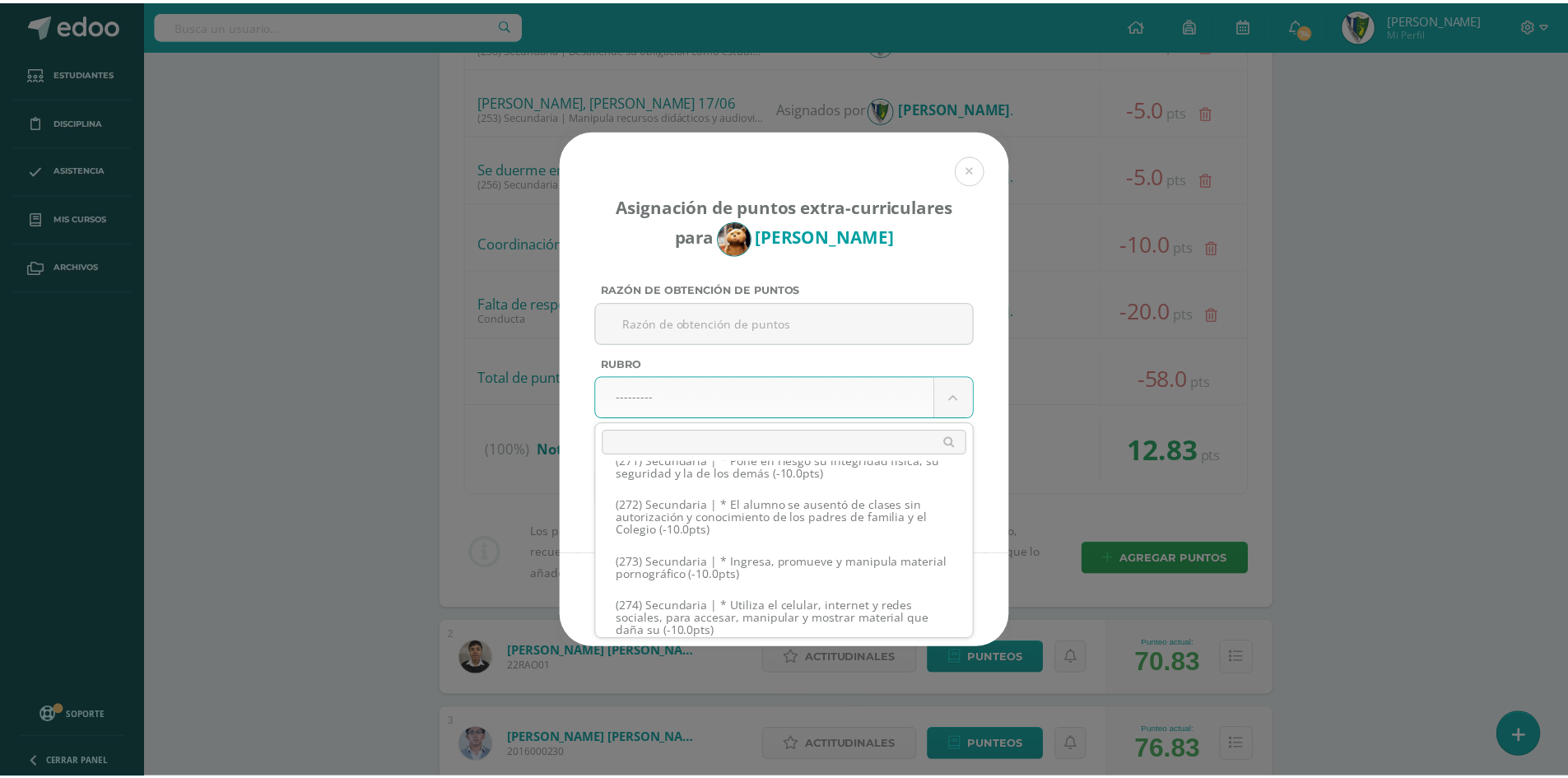
scroll to position [13765, 0]
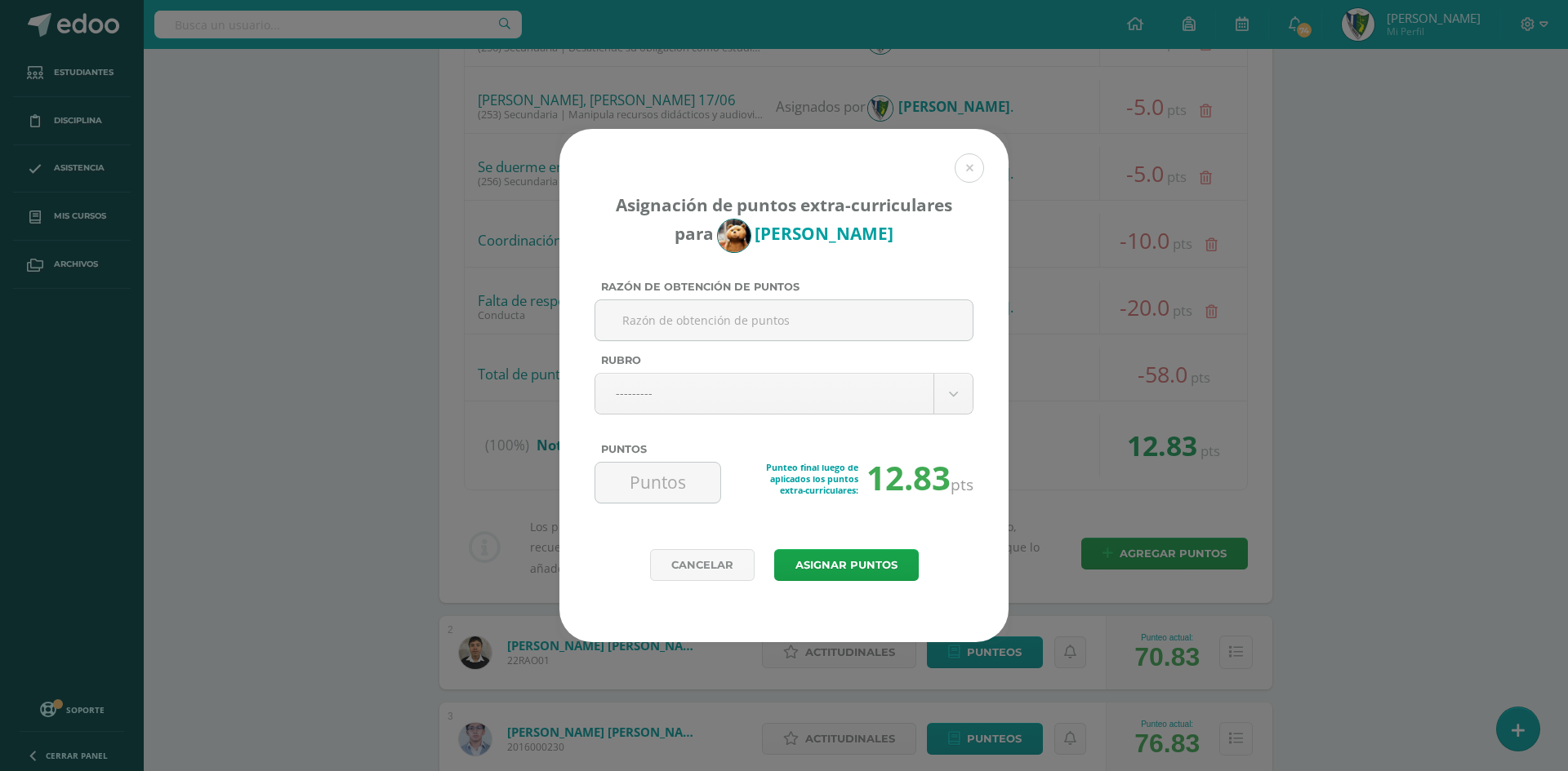
click at [968, 168] on button at bounding box center [970, 168] width 30 height 30
